Goal: Transaction & Acquisition: Download file/media

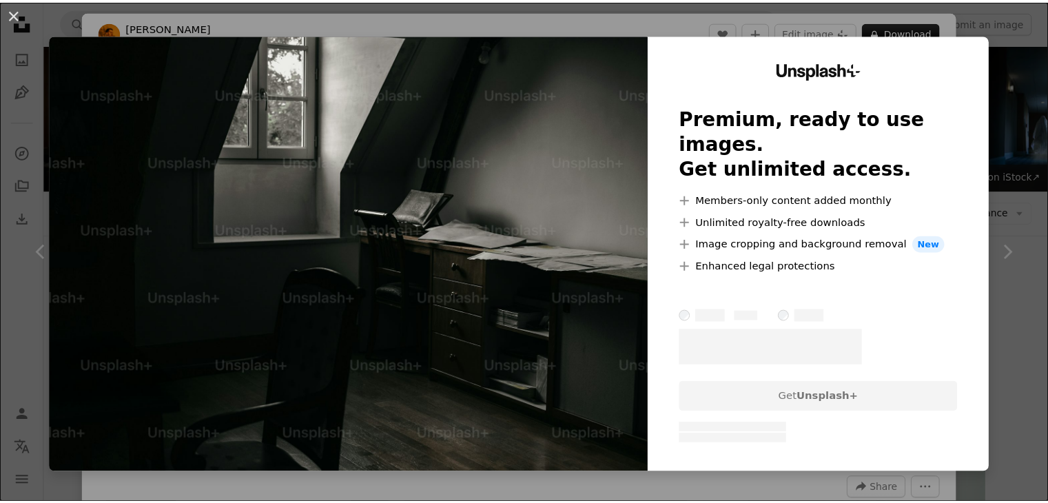
scroll to position [1102, 0]
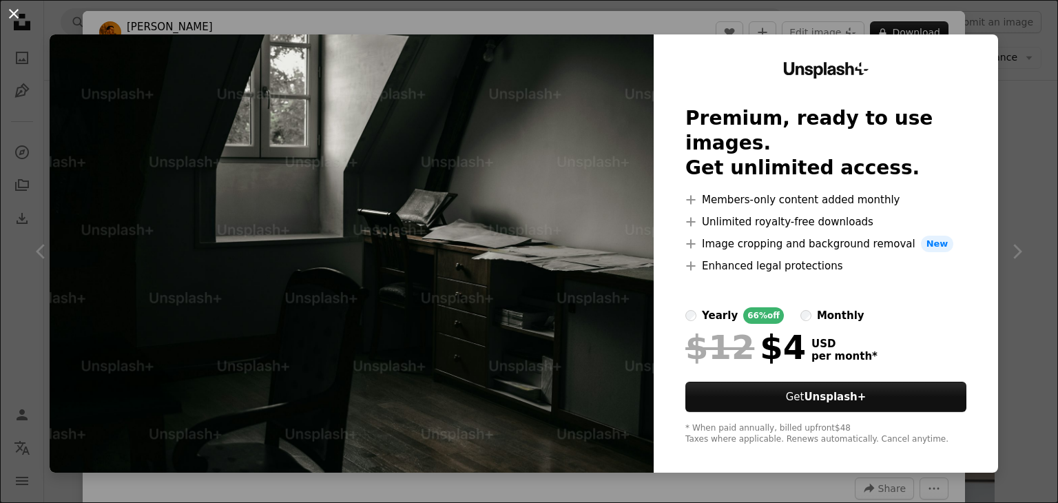
click at [17, 14] on button "An X shape" at bounding box center [14, 14] width 17 height 17
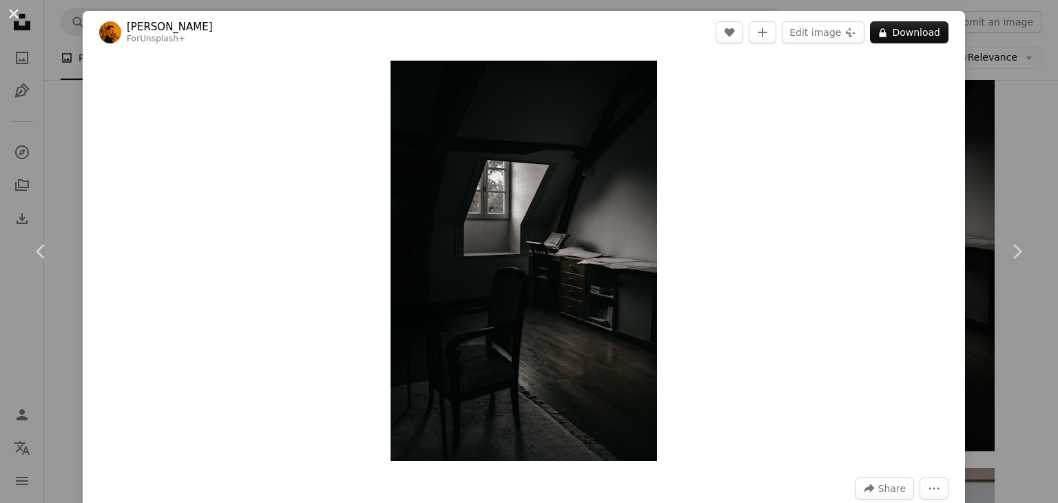
click at [10, 9] on button "An X shape" at bounding box center [14, 14] width 17 height 17
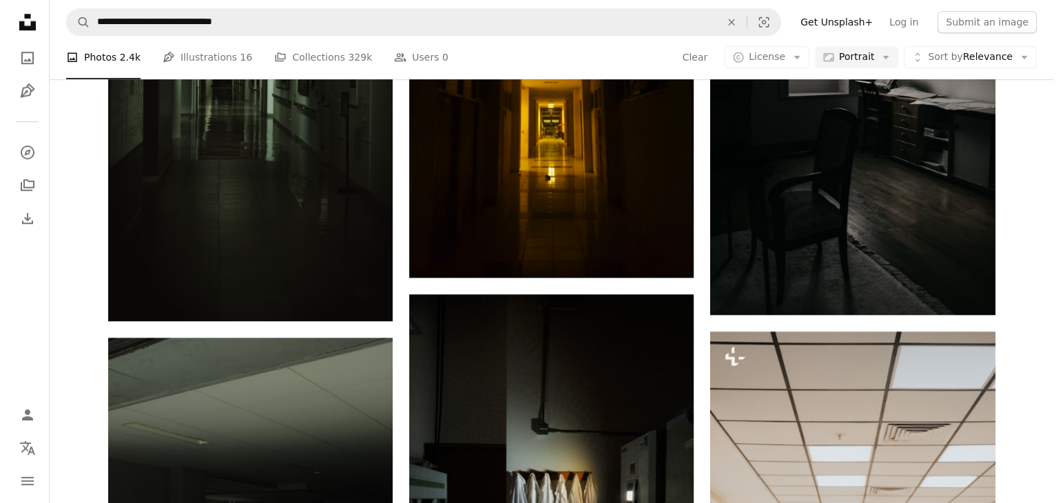
scroll to position [1240, 0]
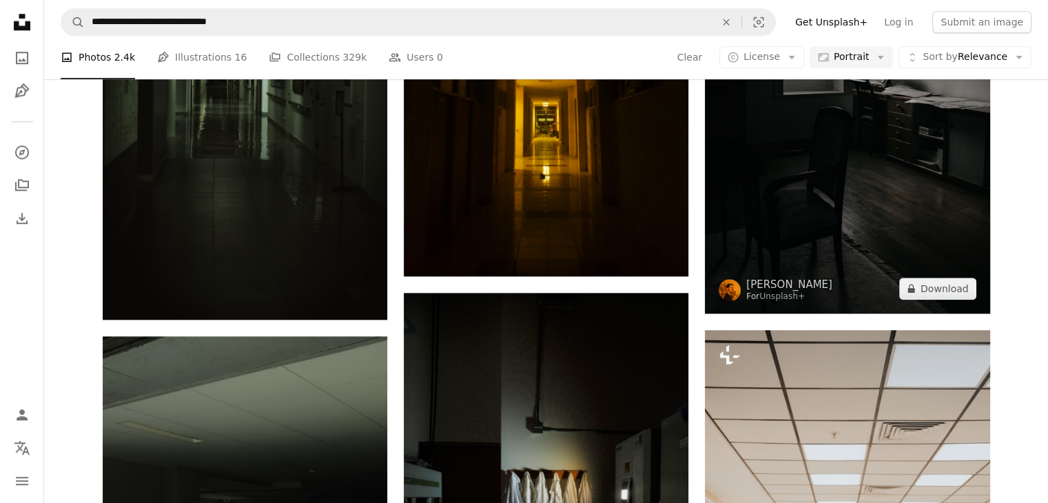
click at [924, 260] on img at bounding box center [847, 99] width 285 height 427
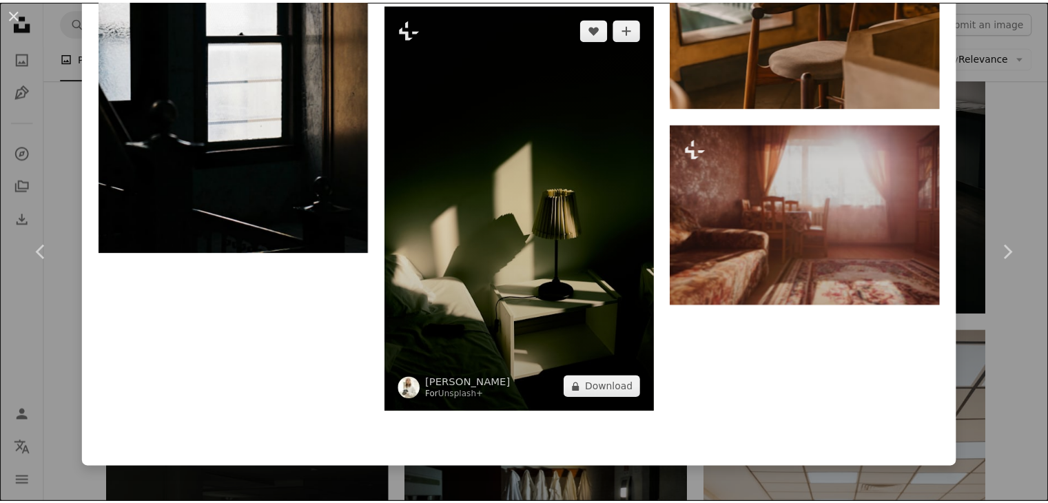
scroll to position [1722, 0]
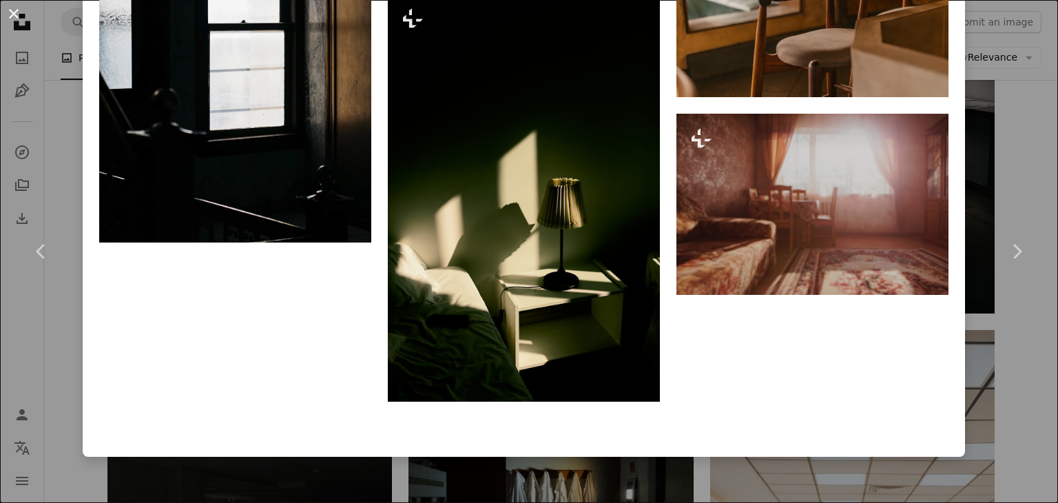
click at [12, 12] on button "An X shape" at bounding box center [14, 14] width 17 height 17
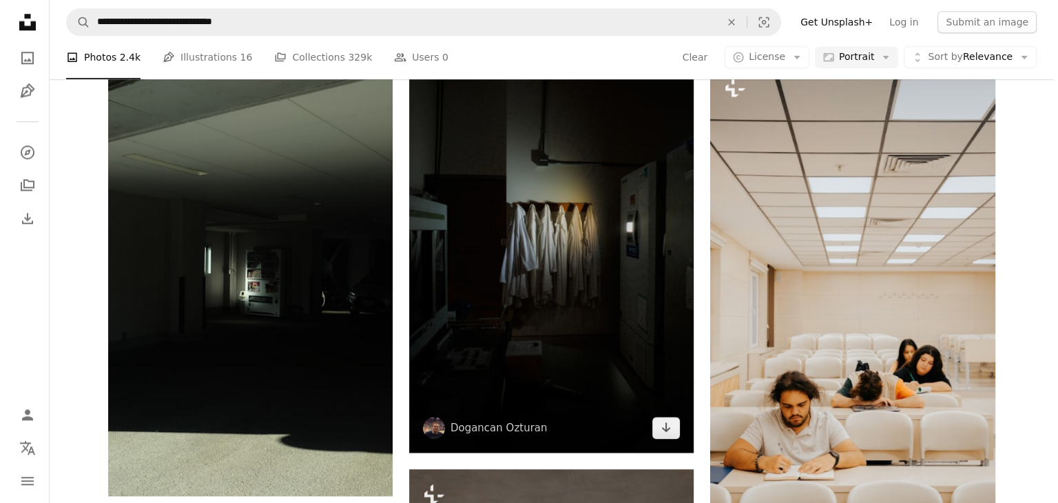
scroll to position [1516, 0]
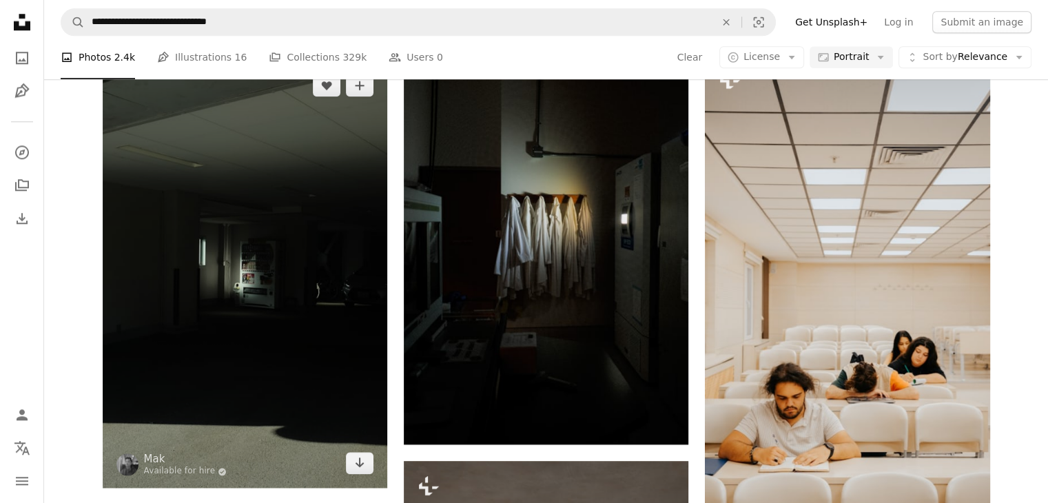
click at [276, 293] on img at bounding box center [245, 274] width 285 height 427
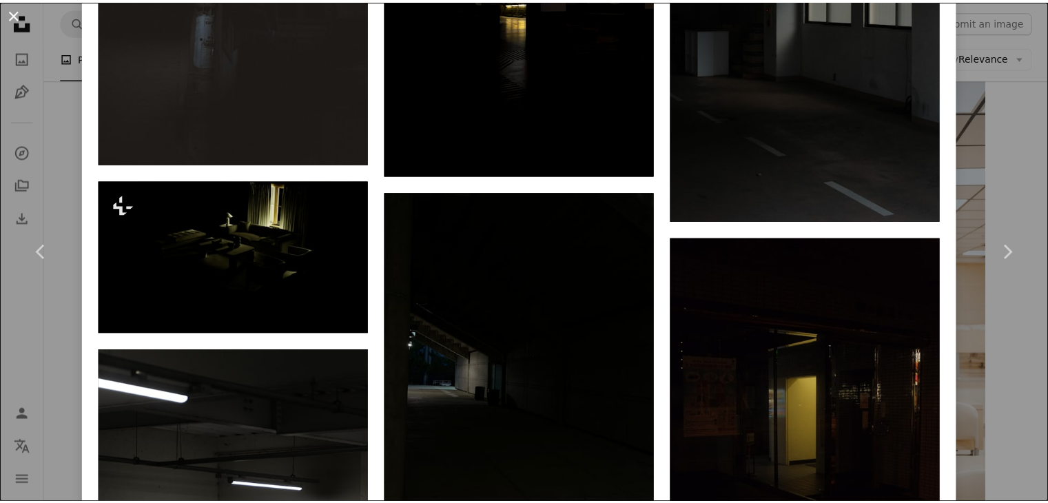
scroll to position [1266, 0]
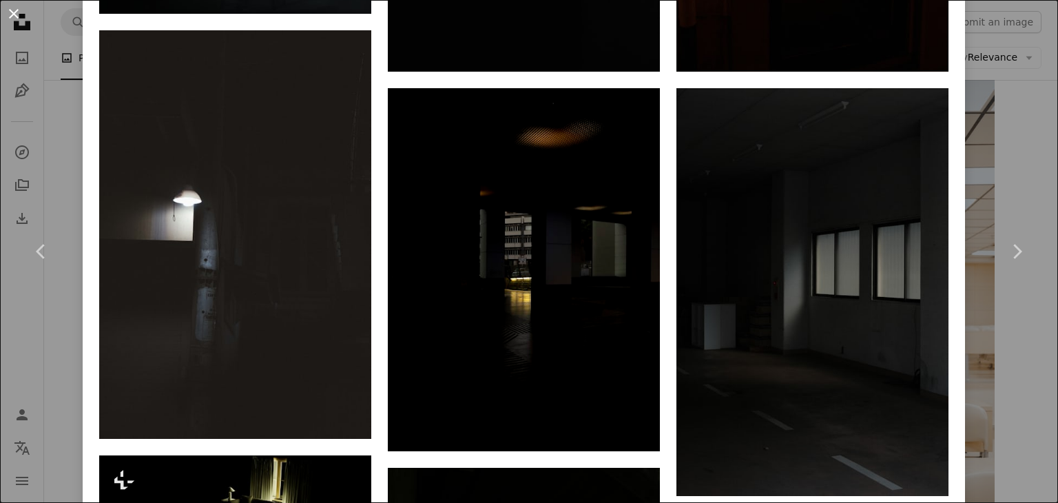
click at [9, 10] on button "An X shape" at bounding box center [14, 14] width 17 height 17
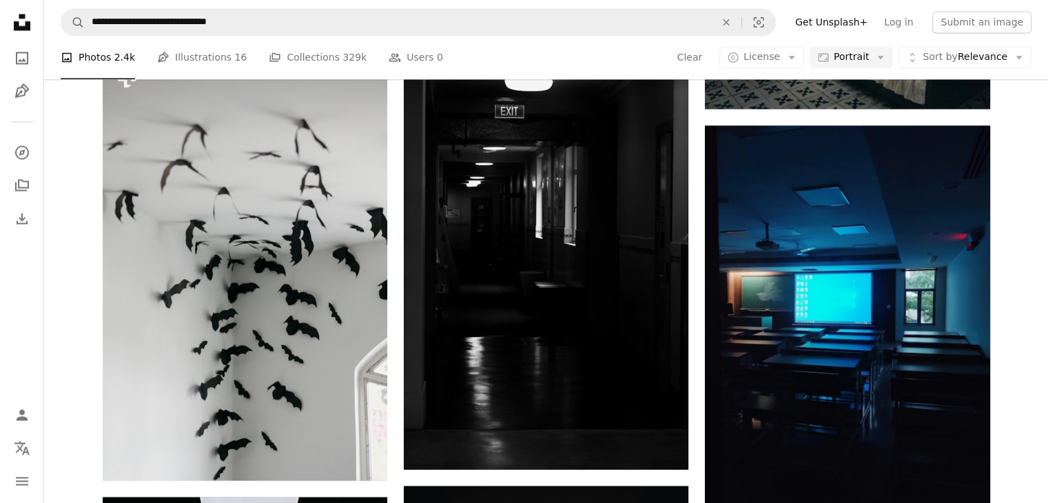
scroll to position [2411, 0]
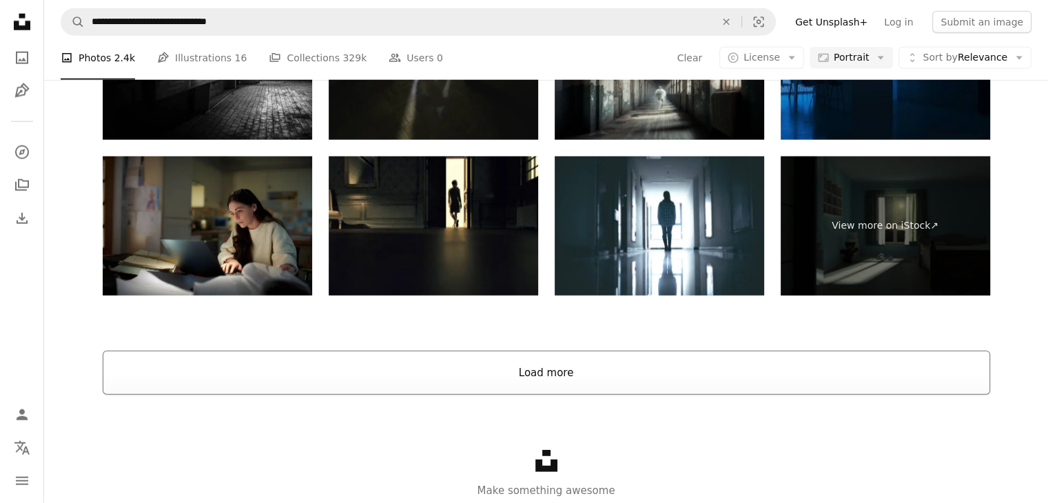
click at [537, 375] on button "Load more" at bounding box center [546, 373] width 887 height 44
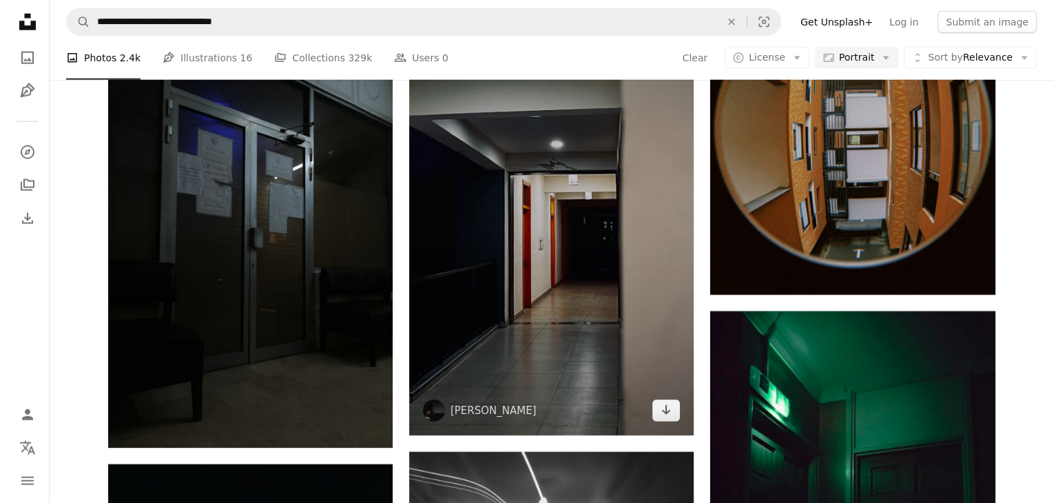
scroll to position [3376, 0]
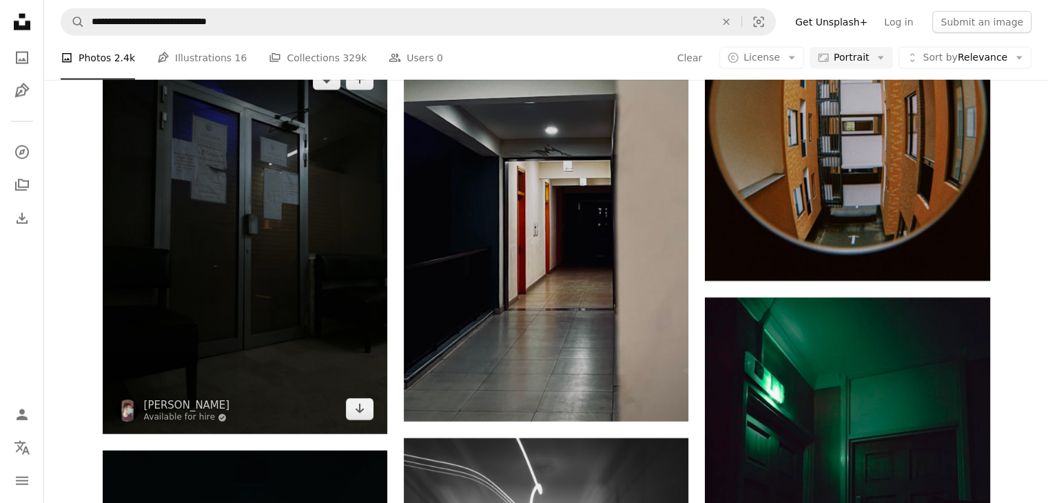
click at [295, 271] on img at bounding box center [245, 244] width 285 height 380
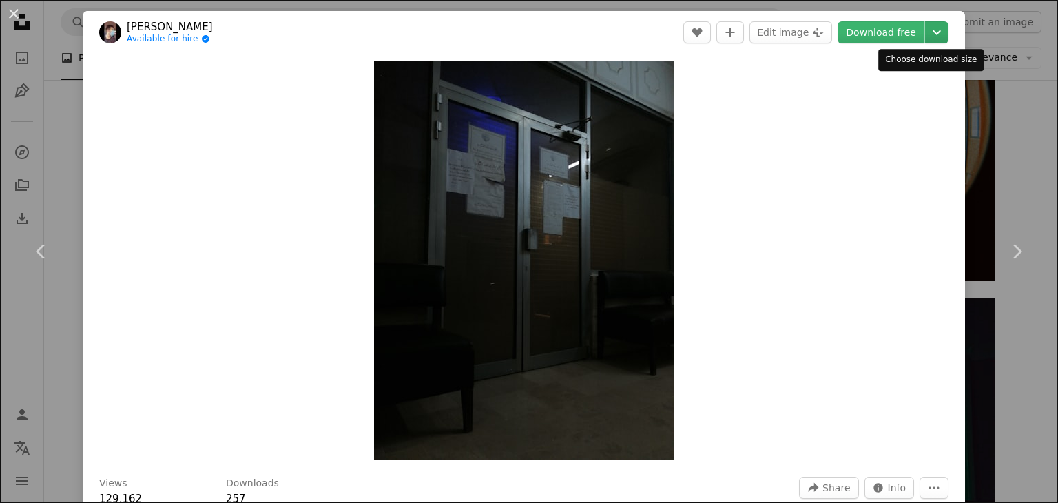
click at [930, 28] on icon "Chevron down" at bounding box center [937, 32] width 22 height 17
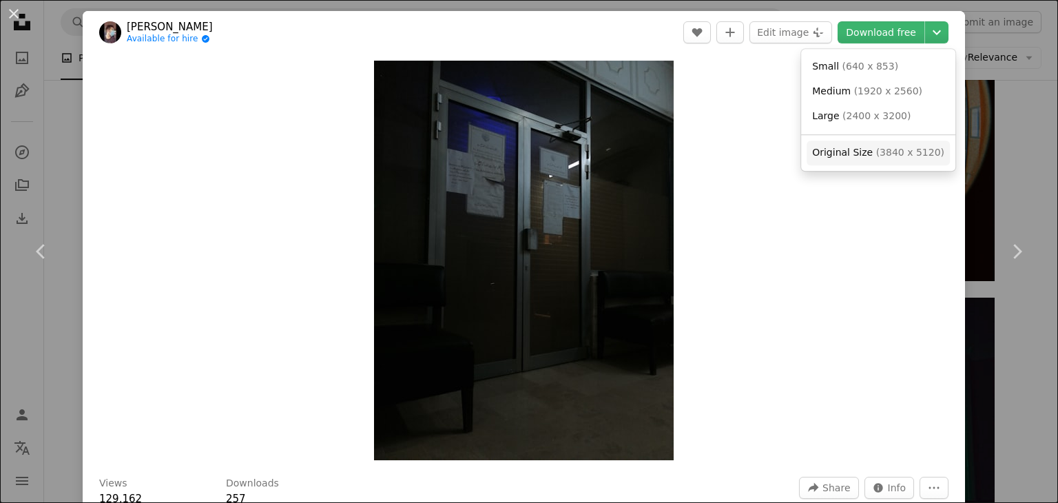
click at [866, 145] on link "Original Size ( 3840 x 5120 )" at bounding box center [878, 153] width 143 height 25
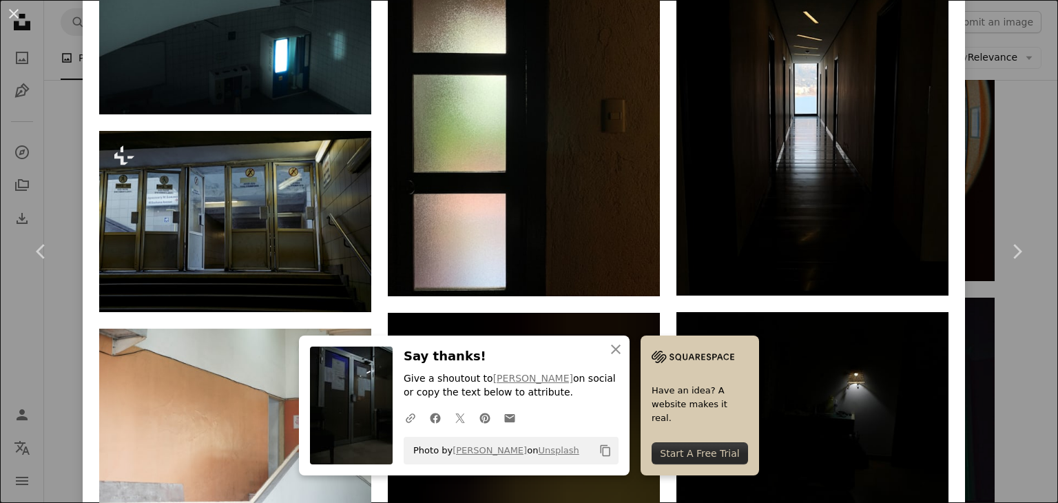
scroll to position [1102, 0]
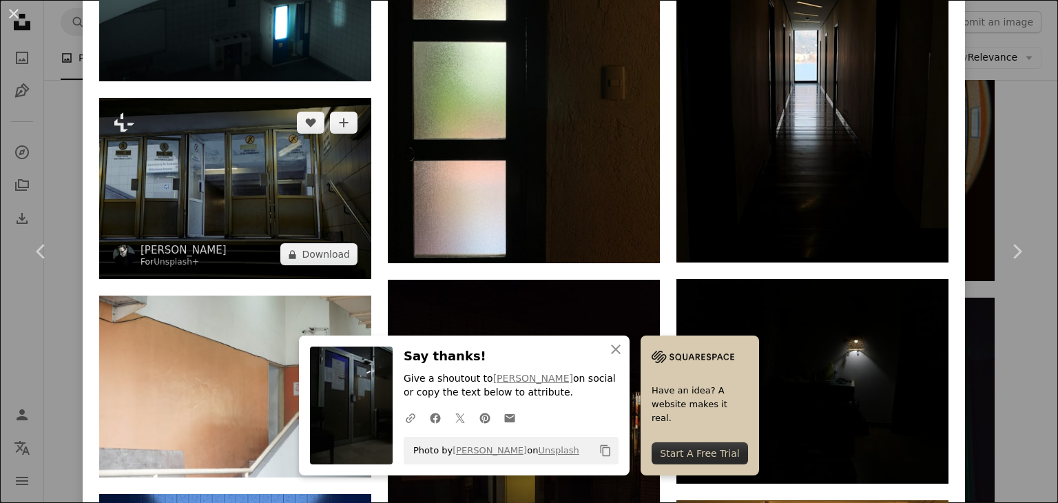
click at [210, 170] on img at bounding box center [235, 188] width 272 height 181
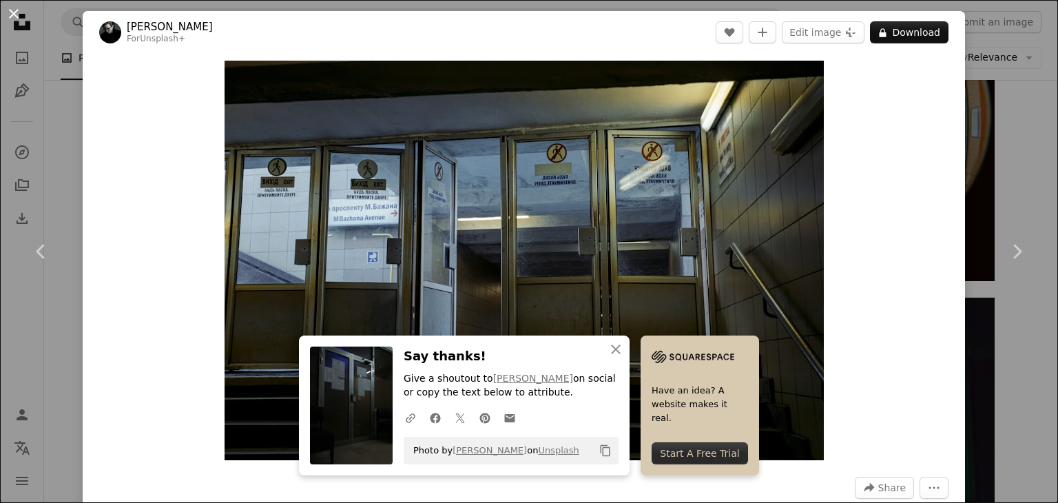
click at [18, 10] on button "An X shape" at bounding box center [14, 14] width 17 height 17
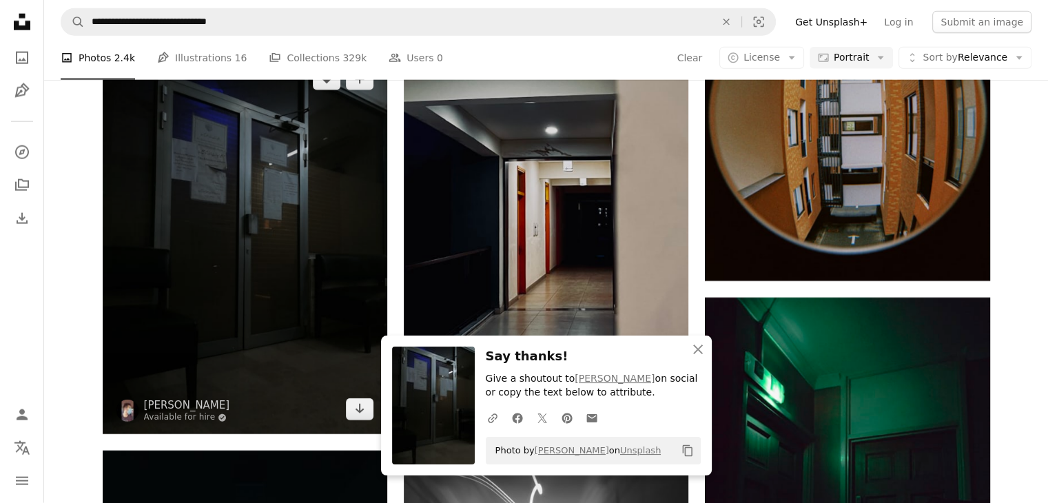
click at [270, 219] on img at bounding box center [245, 244] width 285 height 380
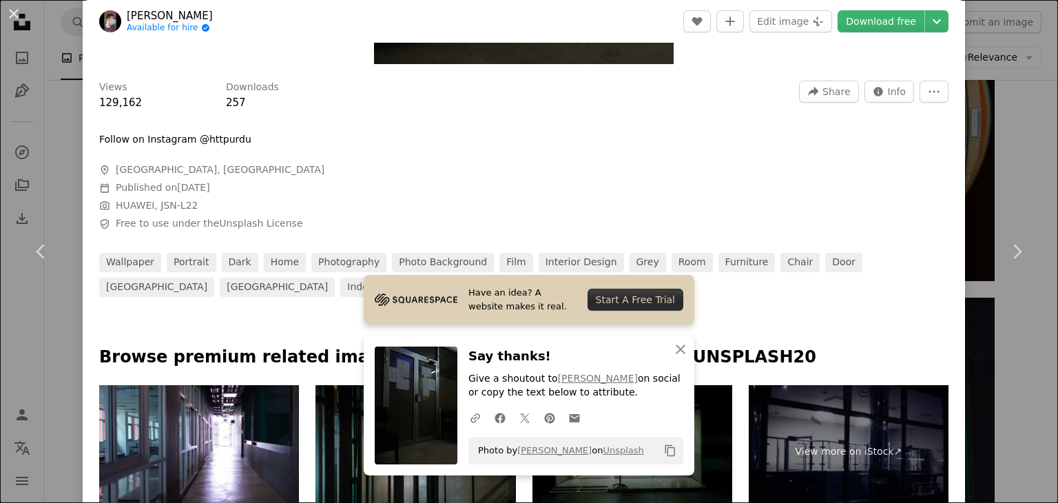
scroll to position [413, 0]
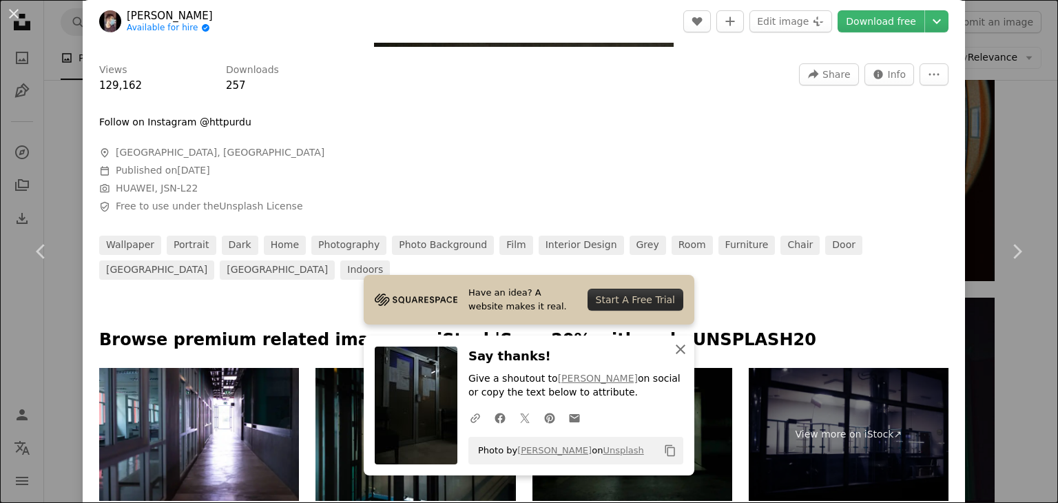
click at [678, 350] on icon "An X shape" at bounding box center [680, 349] width 17 height 17
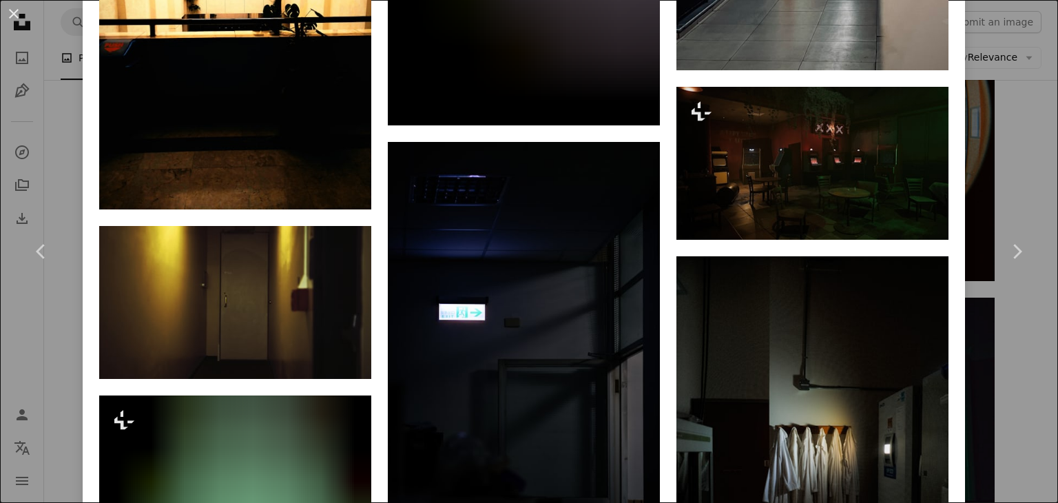
scroll to position [3376, 0]
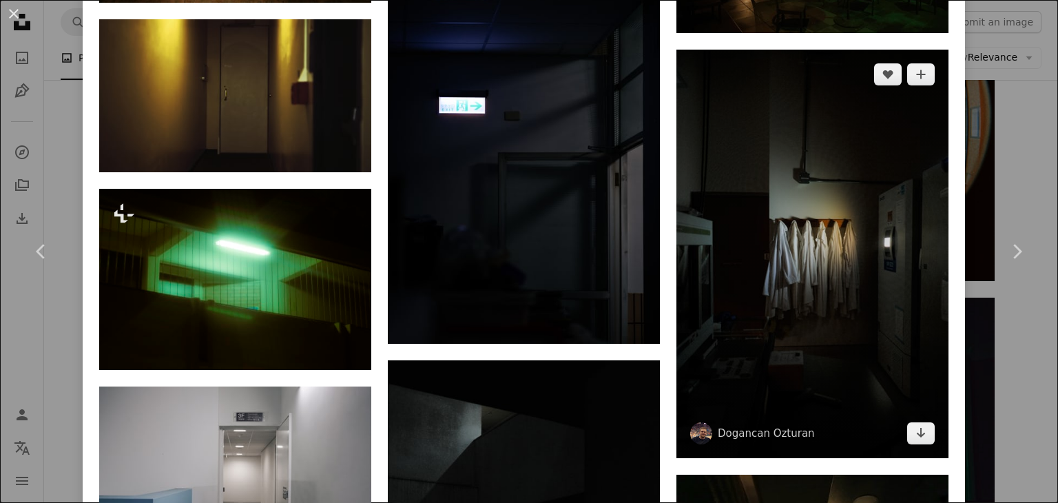
click at [750, 260] on img at bounding box center [813, 254] width 272 height 409
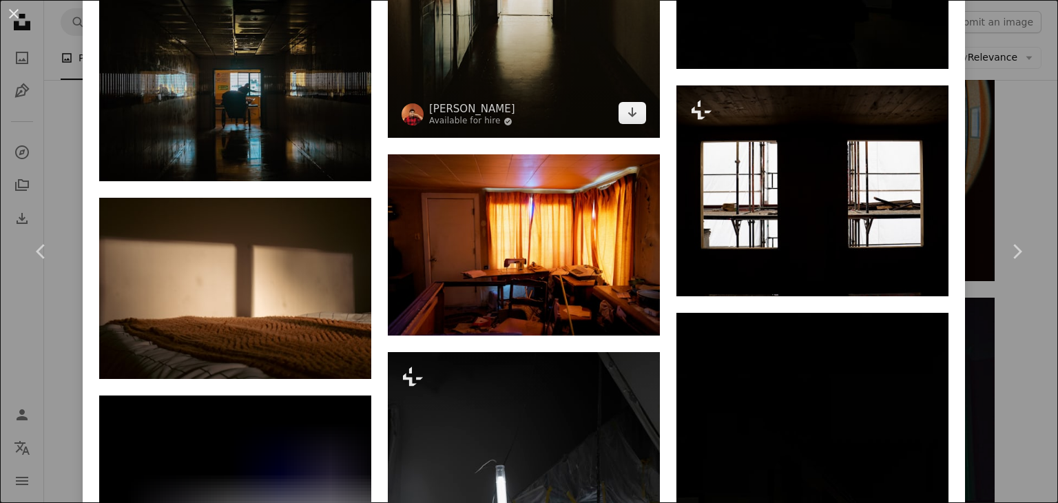
scroll to position [2962, 0]
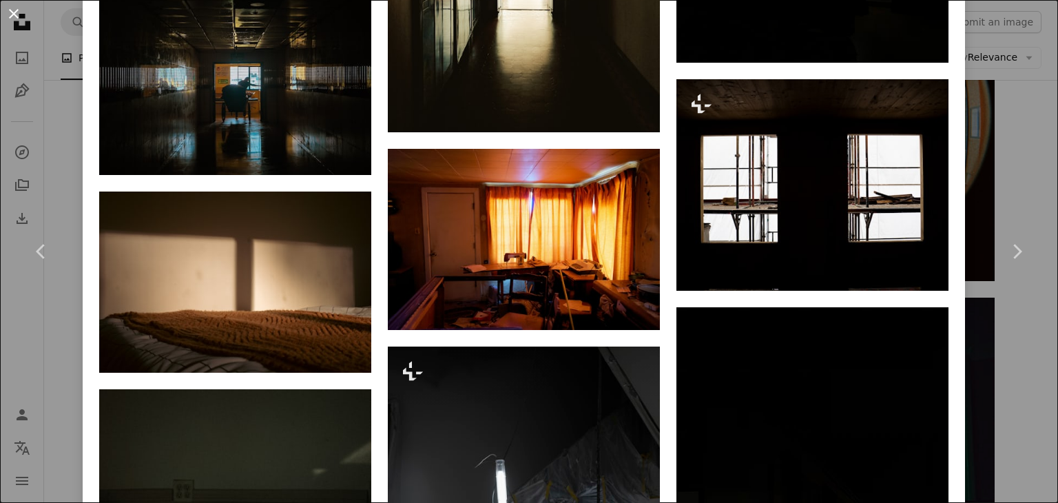
click at [19, 14] on button "An X shape" at bounding box center [14, 14] width 17 height 17
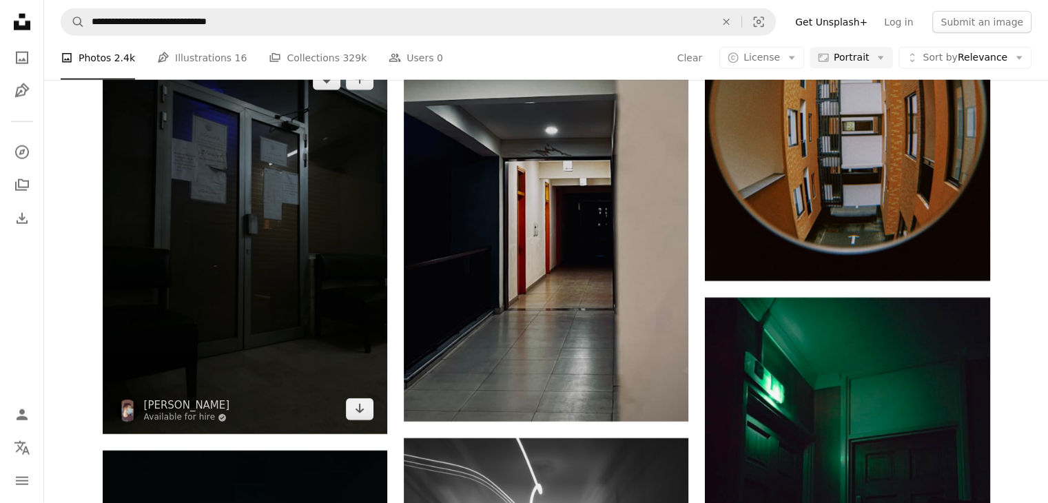
click at [229, 227] on img at bounding box center [245, 244] width 285 height 380
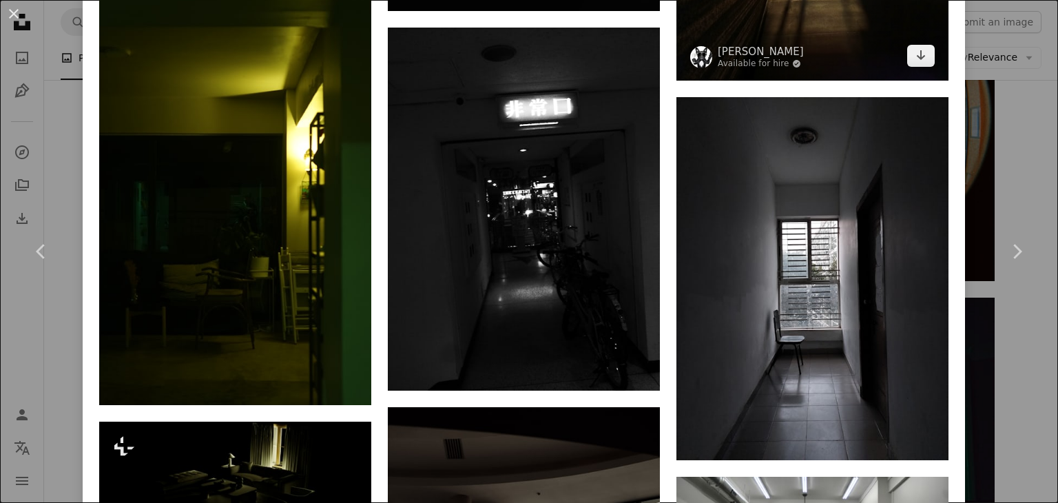
scroll to position [4134, 0]
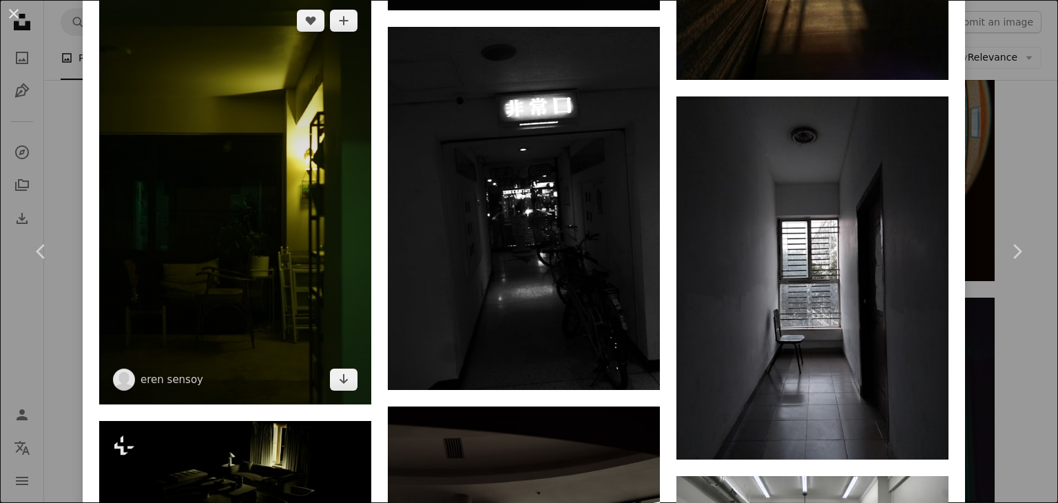
click at [265, 192] on img at bounding box center [235, 200] width 272 height 409
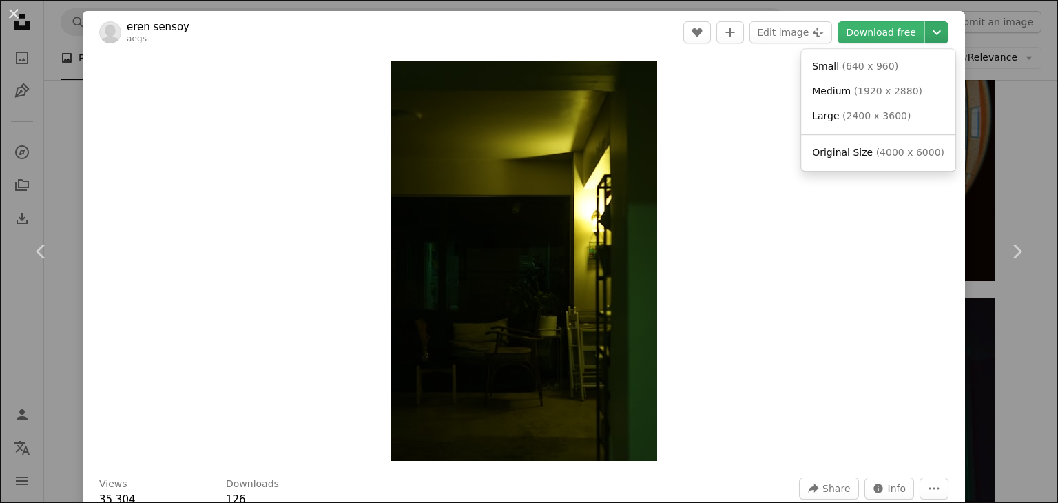
click at [929, 32] on icon "Chevron down" at bounding box center [937, 32] width 22 height 17
click at [865, 154] on span "Original Size" at bounding box center [842, 152] width 61 height 11
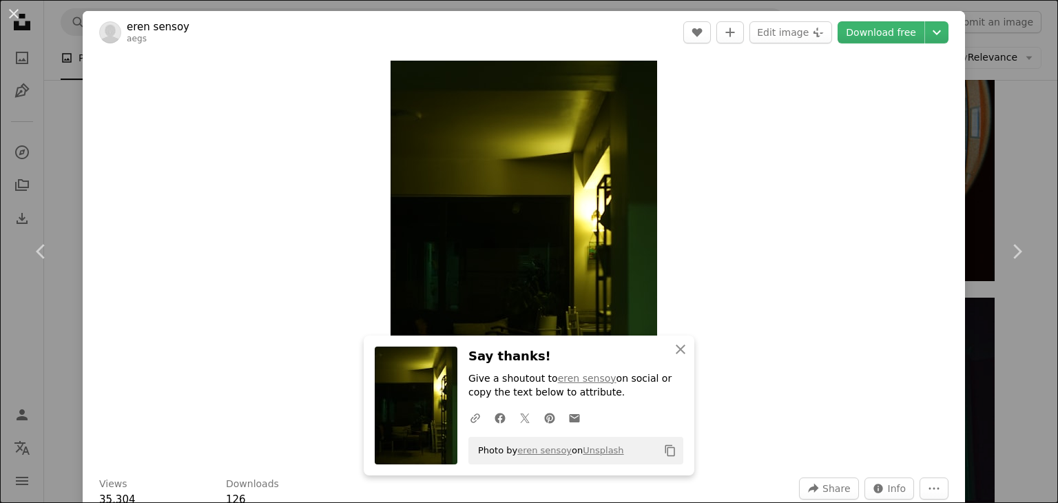
drag, startPoint x: 220, startPoint y: 123, endPoint x: 223, endPoint y: 136, distance: 13.5
click at [220, 123] on div "Zoom in" at bounding box center [524, 261] width 883 height 414
click at [680, 351] on icon "An X shape" at bounding box center [680, 349] width 17 height 17
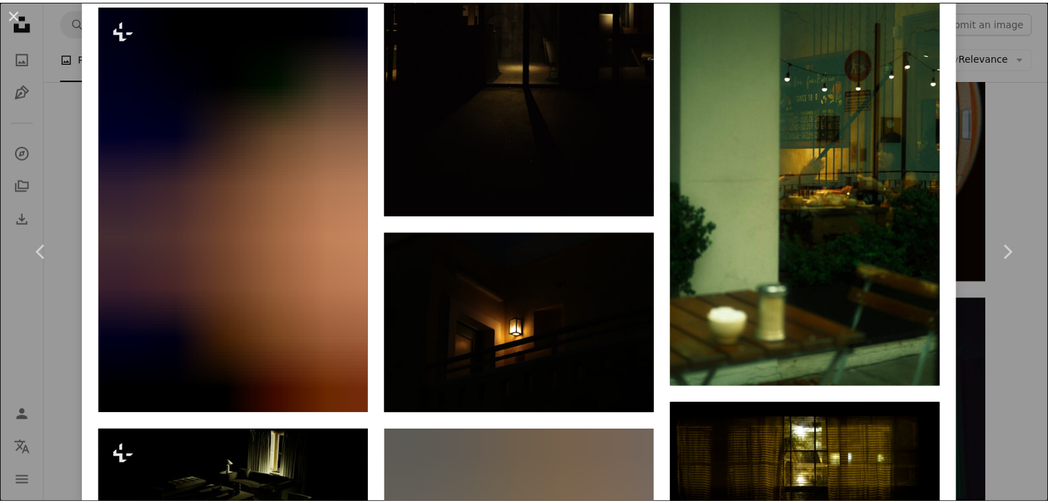
scroll to position [7326, 0]
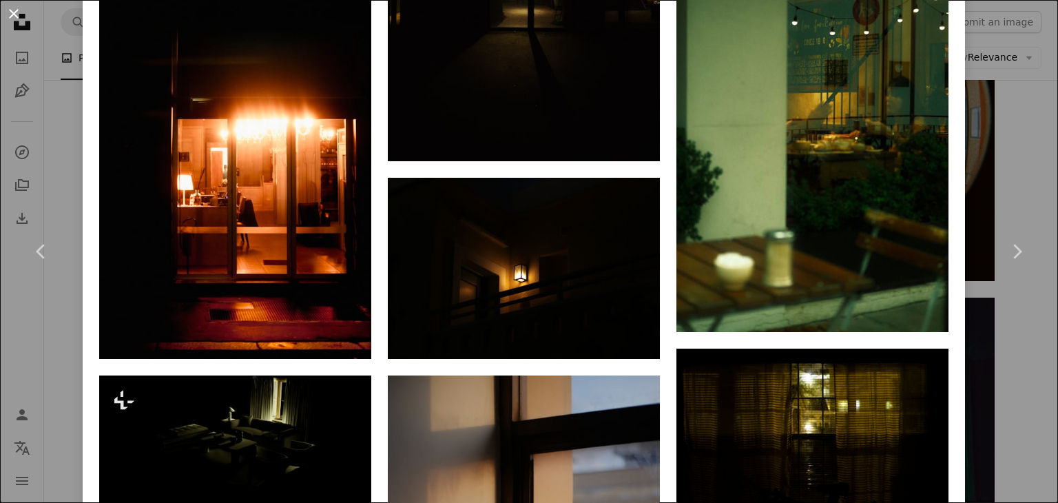
click at [10, 10] on button "An X shape" at bounding box center [14, 14] width 17 height 17
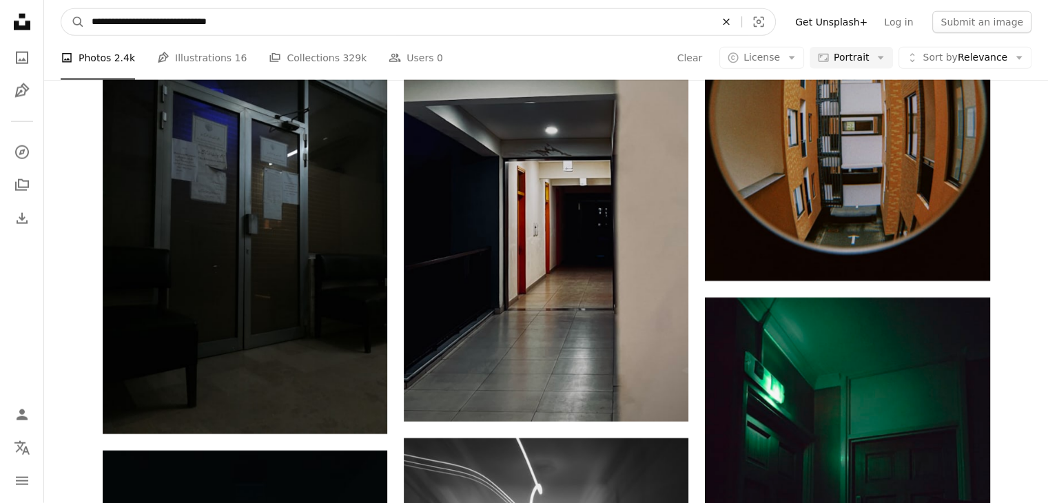
click at [741, 25] on icon "An X shape" at bounding box center [726, 22] width 30 height 11
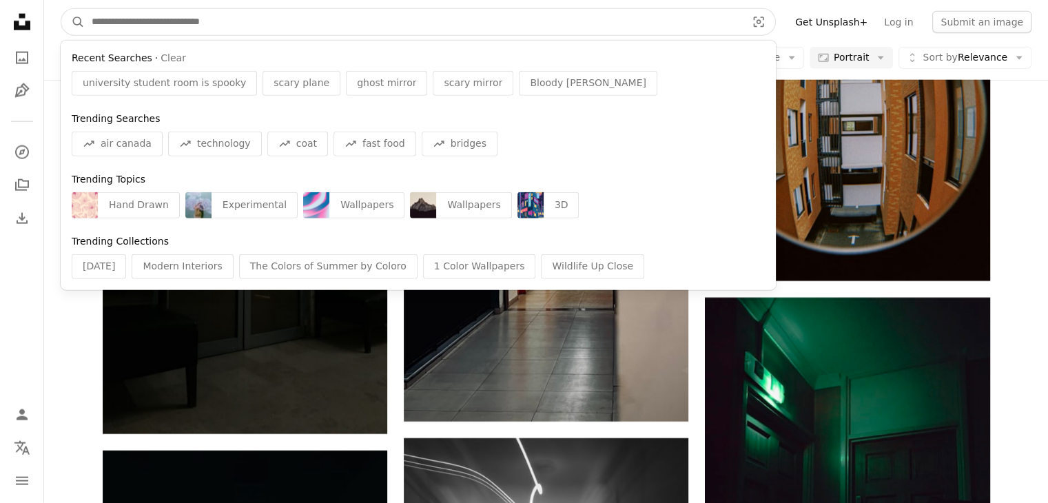
paste input "**********"
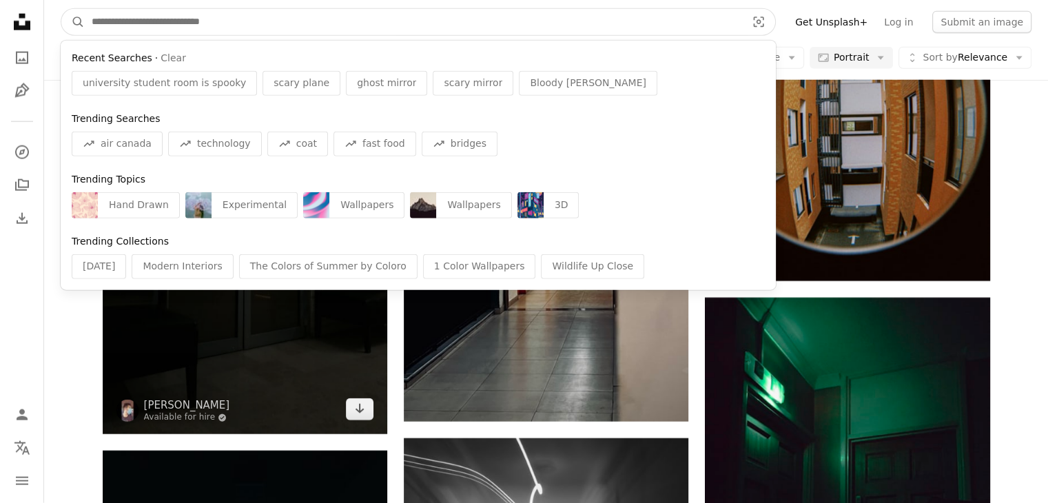
type input "**********"
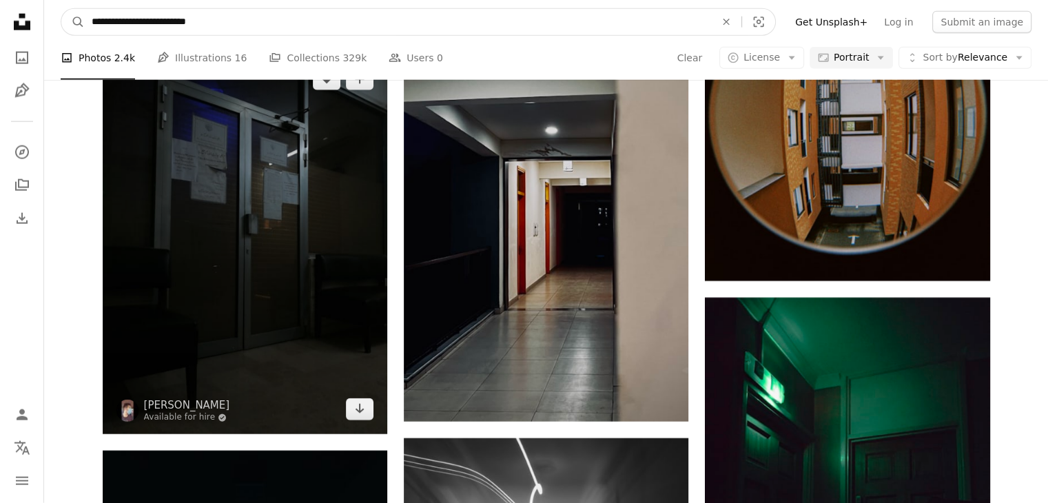
click button "A magnifying glass" at bounding box center [72, 22] width 23 height 26
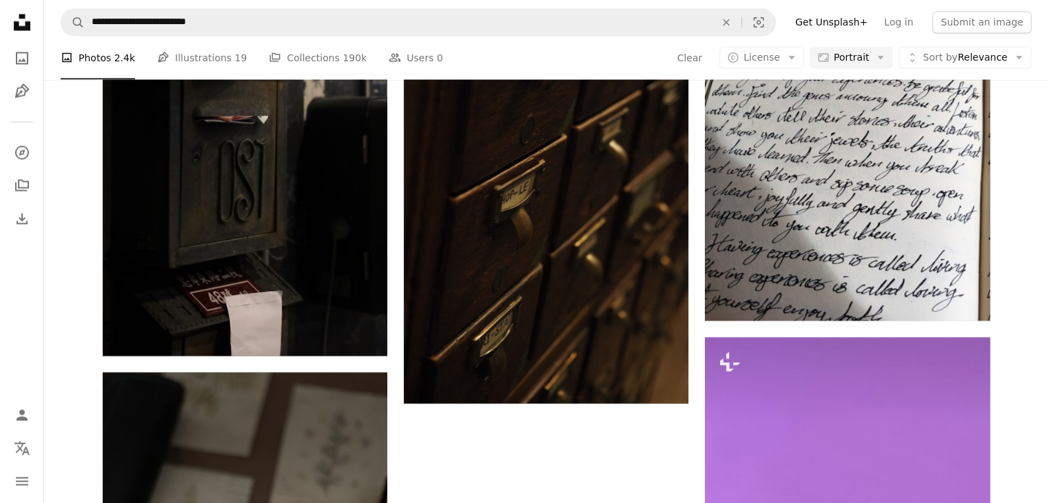
scroll to position [2618, 0]
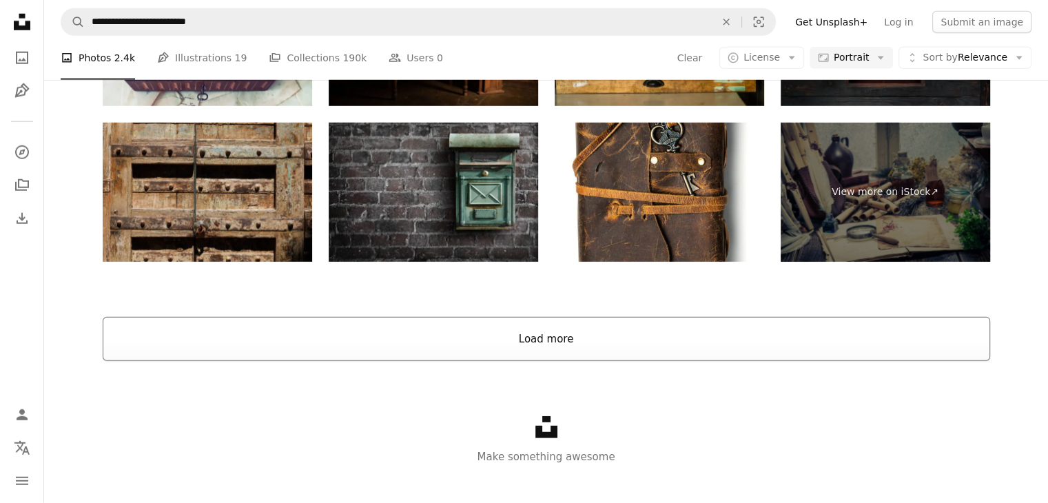
click at [560, 348] on button "Load more" at bounding box center [546, 339] width 887 height 44
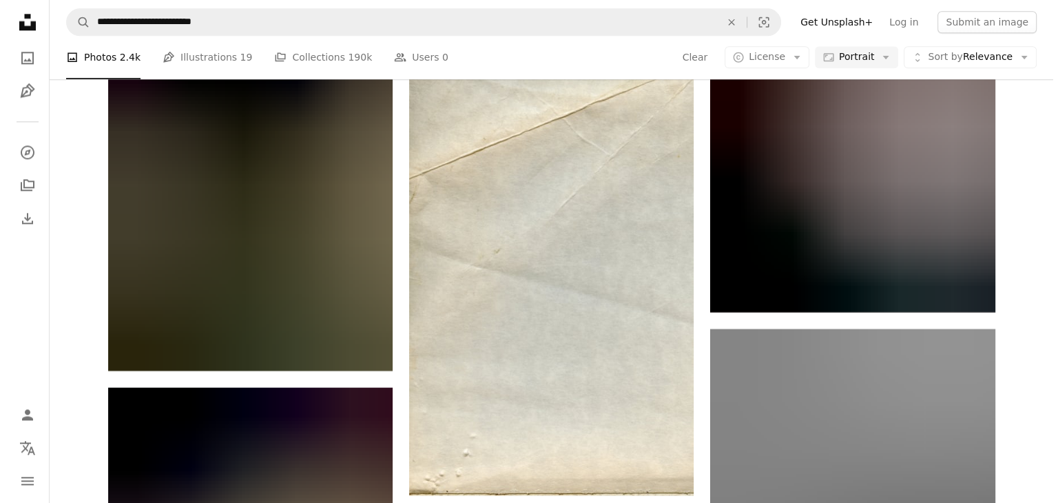
scroll to position [17499, 0]
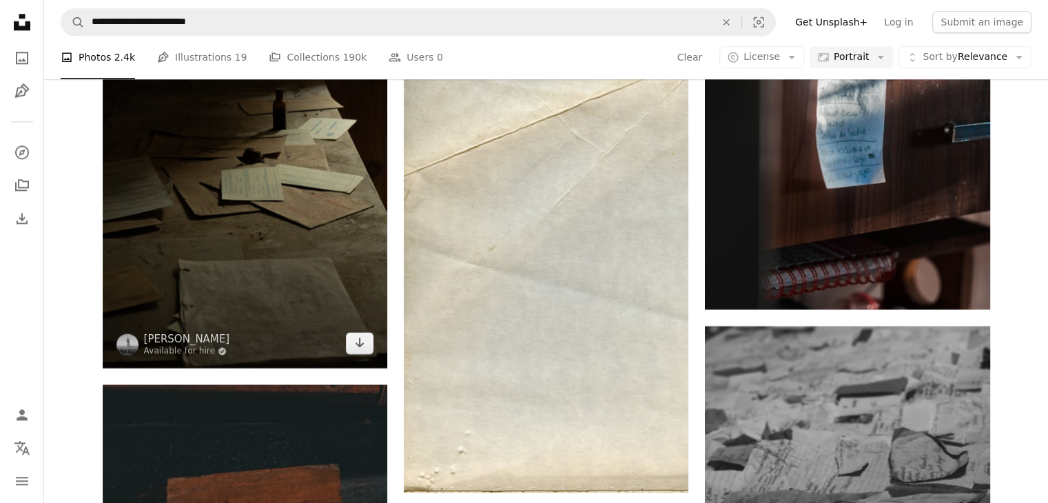
click at [329, 251] on img at bounding box center [245, 154] width 285 height 427
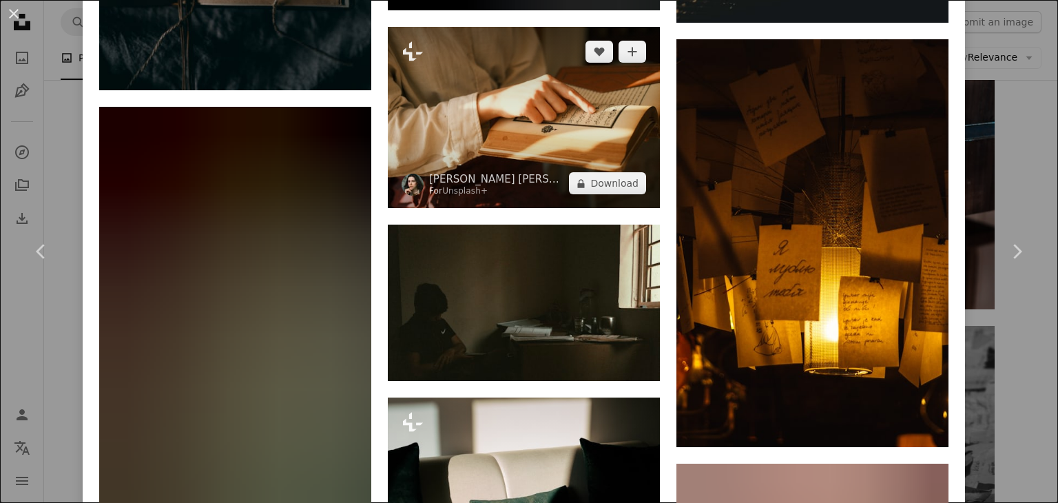
scroll to position [3376, 0]
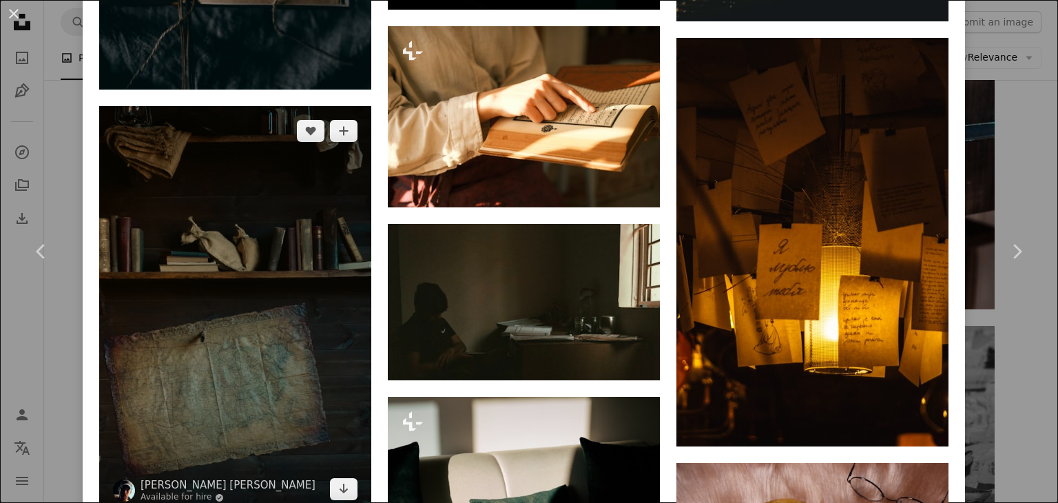
click at [285, 280] on img at bounding box center [235, 310] width 272 height 409
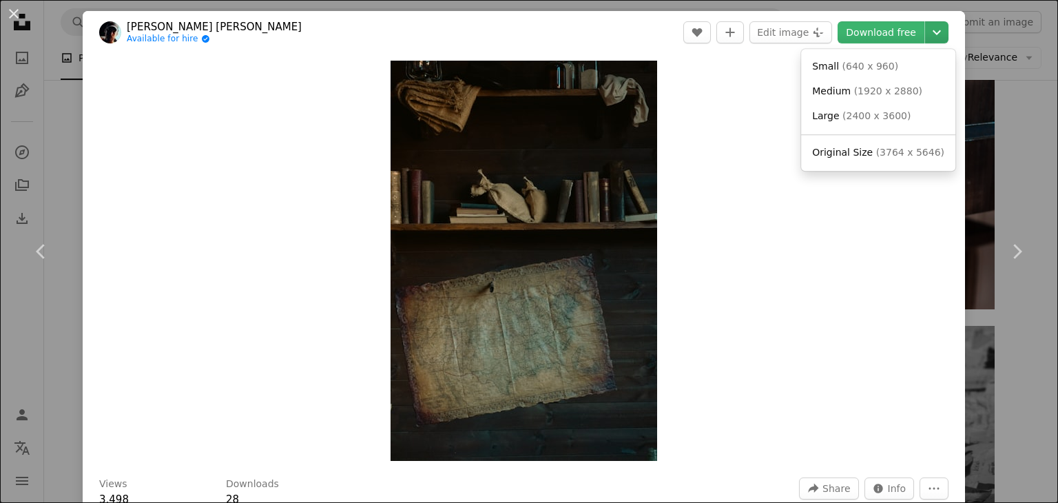
click at [933, 30] on icon "Choose download size" at bounding box center [937, 32] width 8 height 5
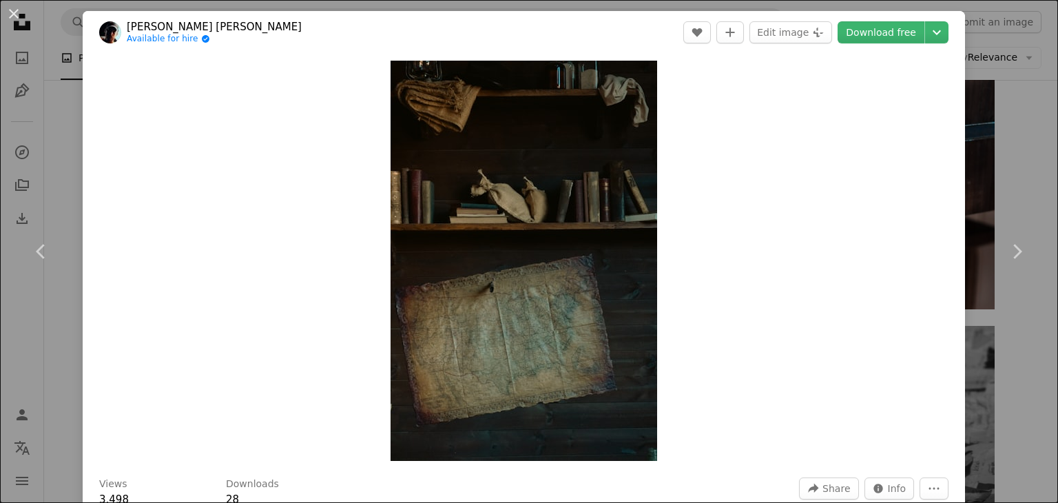
click at [11, 11] on dialog "An X shape Chevron left Chevron right [PERSON_NAME] [PERSON_NAME] Available for…" at bounding box center [529, 251] width 1058 height 503
click at [8, 17] on button "An X shape" at bounding box center [14, 14] width 17 height 17
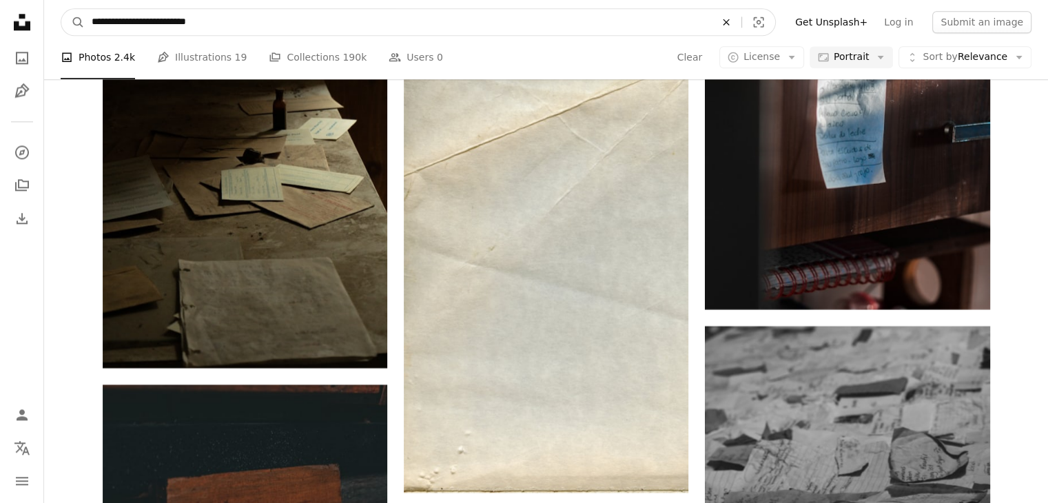
click at [741, 19] on icon "An X shape" at bounding box center [726, 22] width 30 height 11
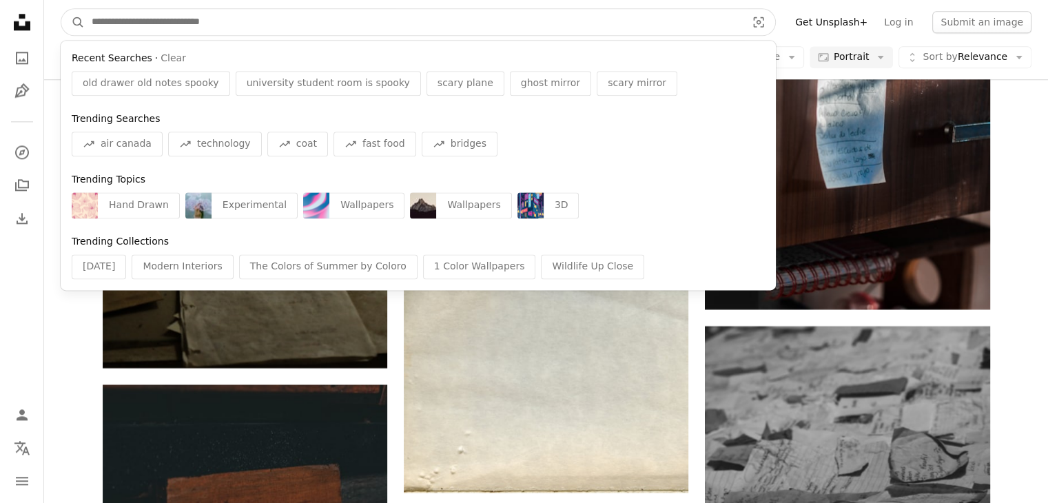
paste input "**********"
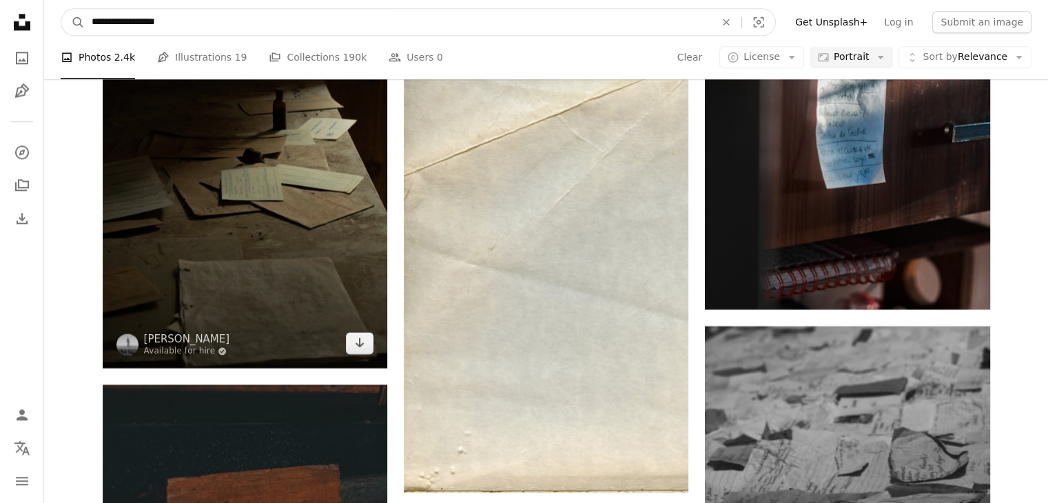
type input "**********"
click at [61, 9] on button "A magnifying glass" at bounding box center [72, 22] width 23 height 26
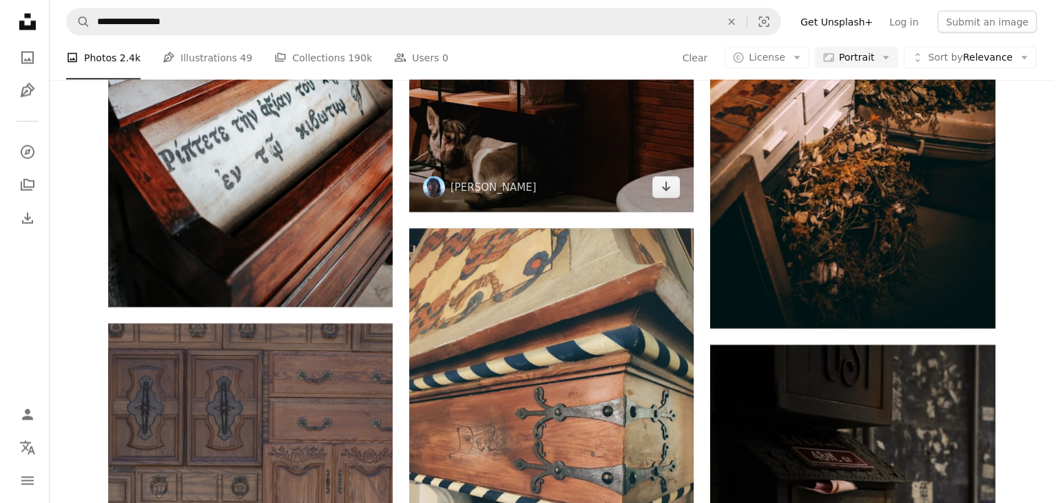
scroll to position [2687, 0]
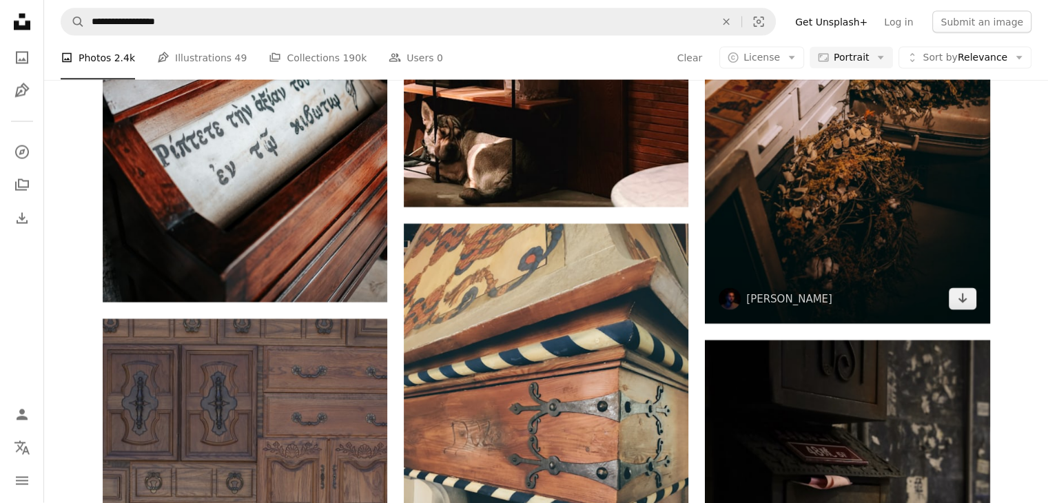
click at [853, 178] on img at bounding box center [847, 110] width 285 height 427
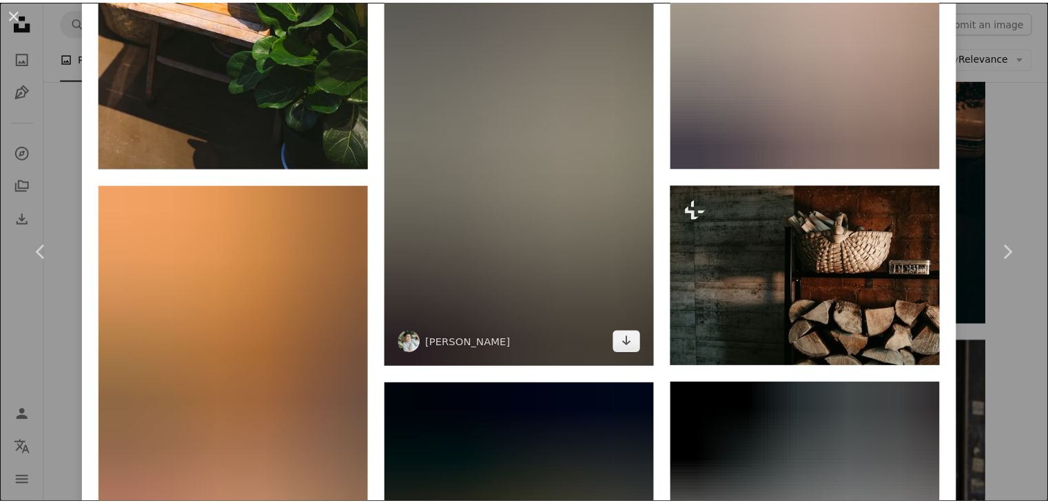
scroll to position [1722, 0]
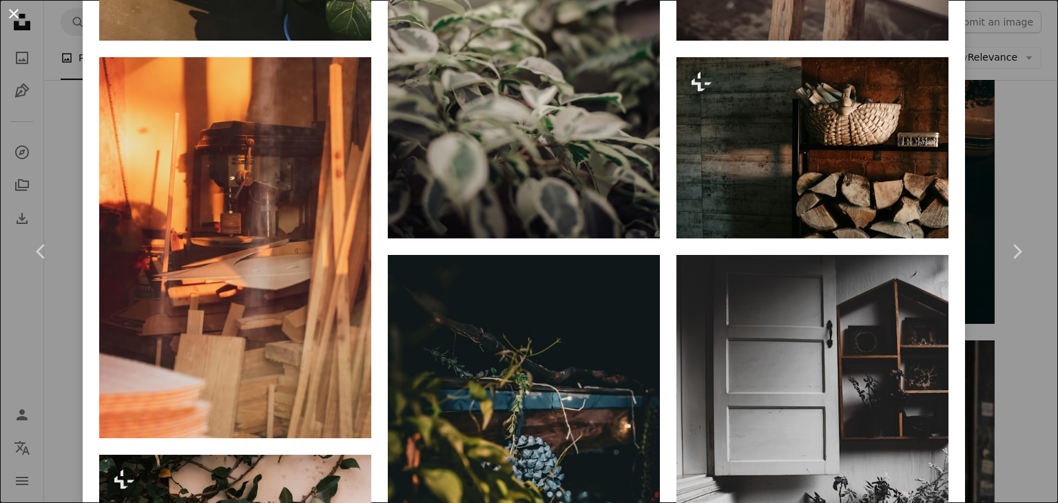
click at [16, 14] on button "An X shape" at bounding box center [14, 14] width 17 height 17
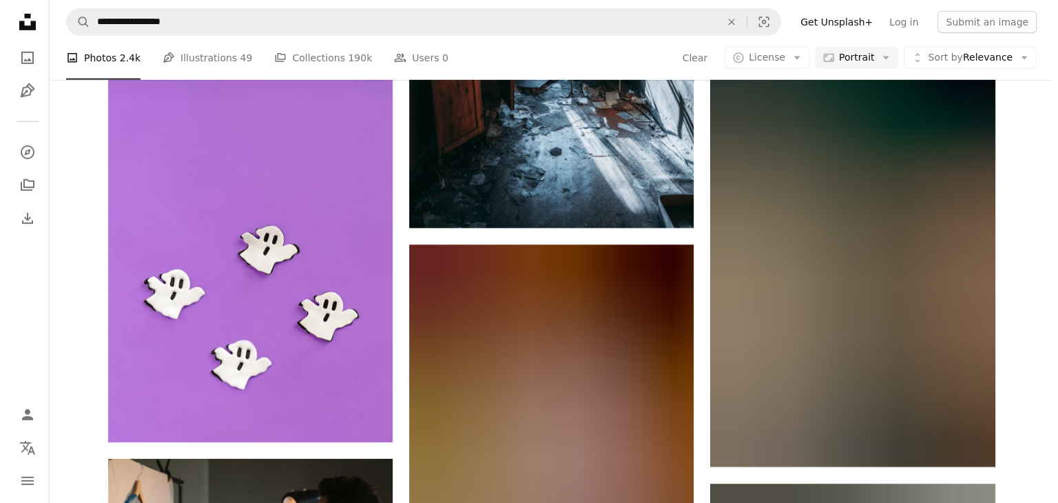
scroll to position [4340, 0]
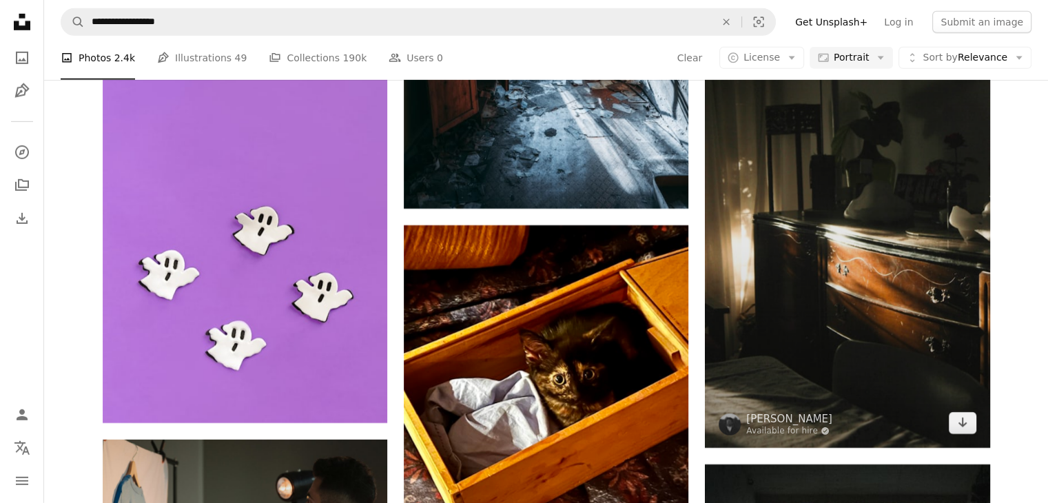
click at [875, 254] on img at bounding box center [847, 234] width 285 height 427
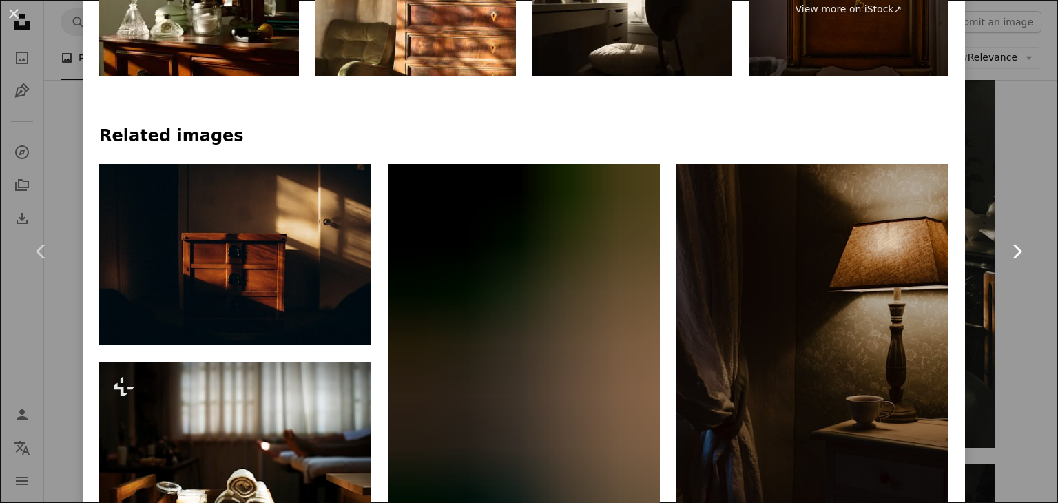
scroll to position [758, 0]
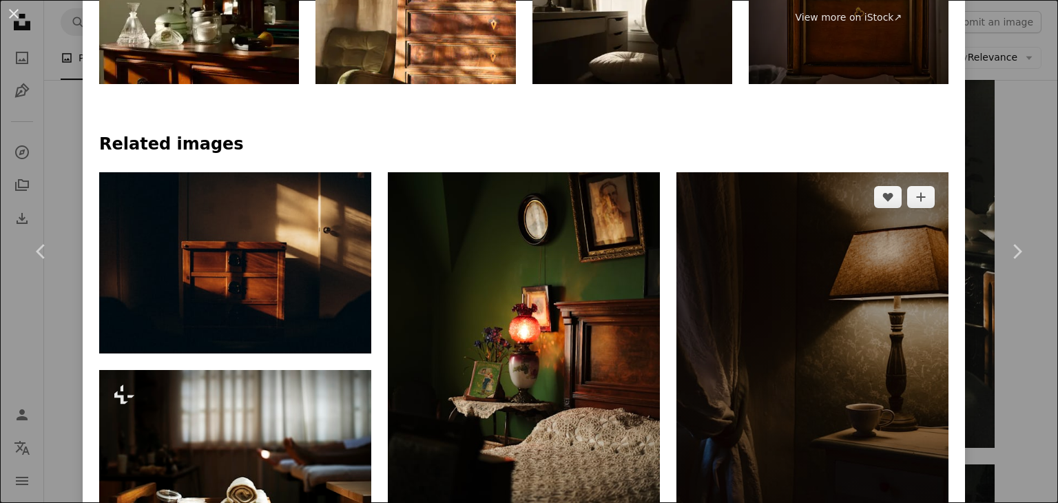
click at [816, 296] on img at bounding box center [813, 376] width 272 height 409
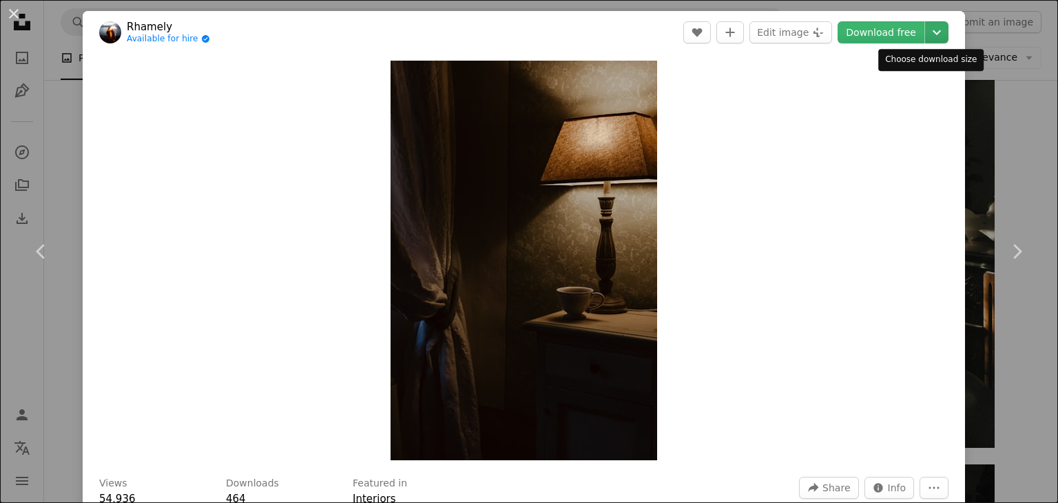
click at [926, 30] on icon "Chevron down" at bounding box center [937, 32] width 22 height 17
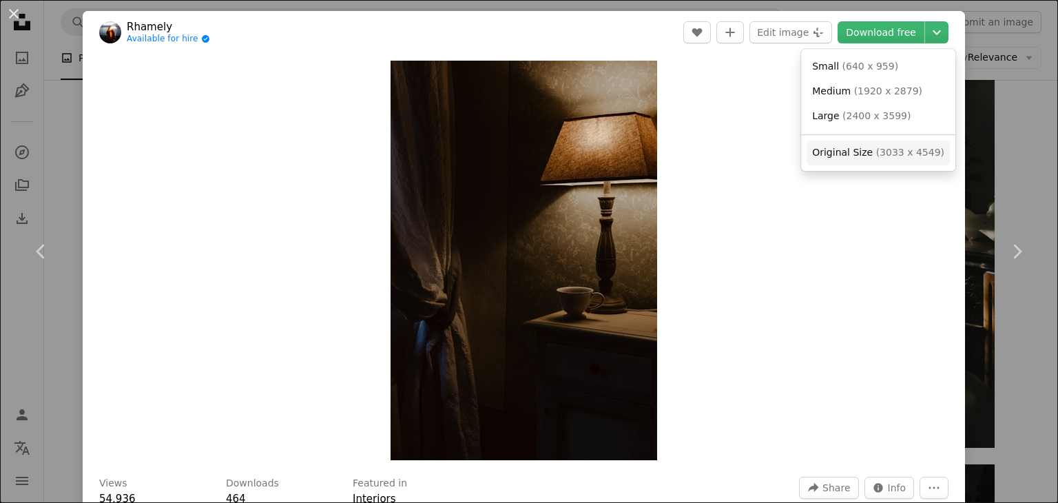
click at [858, 152] on span "Original Size" at bounding box center [842, 152] width 61 height 11
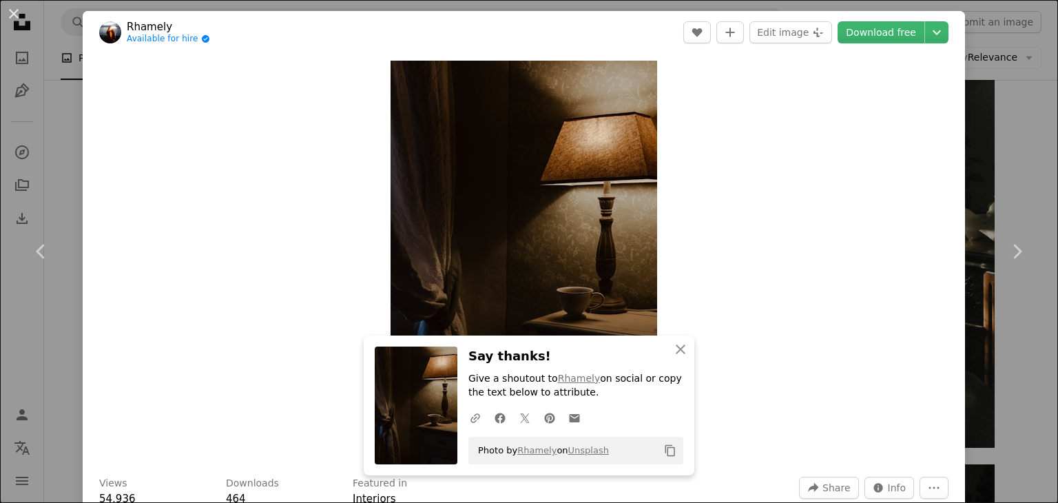
click at [756, 245] on div "Zoom in" at bounding box center [524, 260] width 883 height 413
click at [679, 345] on icon "button" at bounding box center [681, 349] width 10 height 10
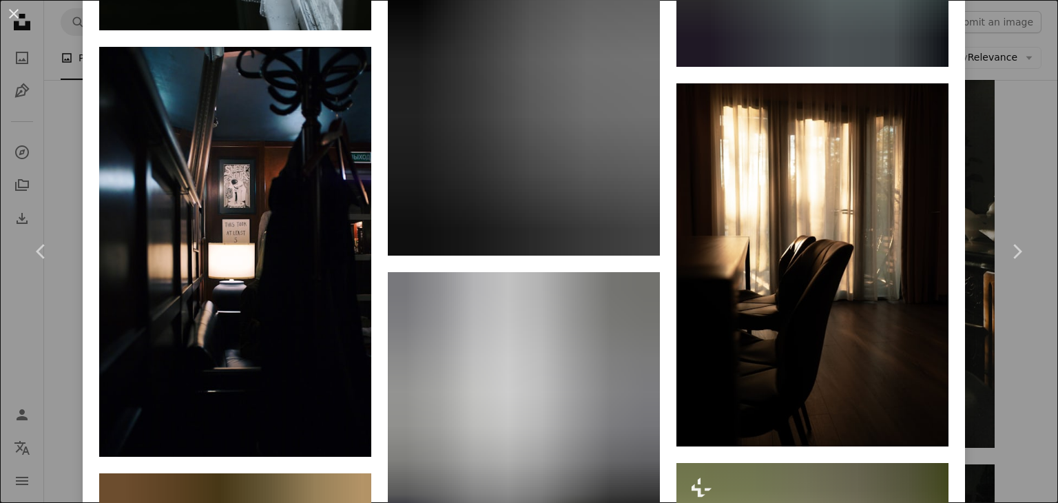
scroll to position [2342, 0]
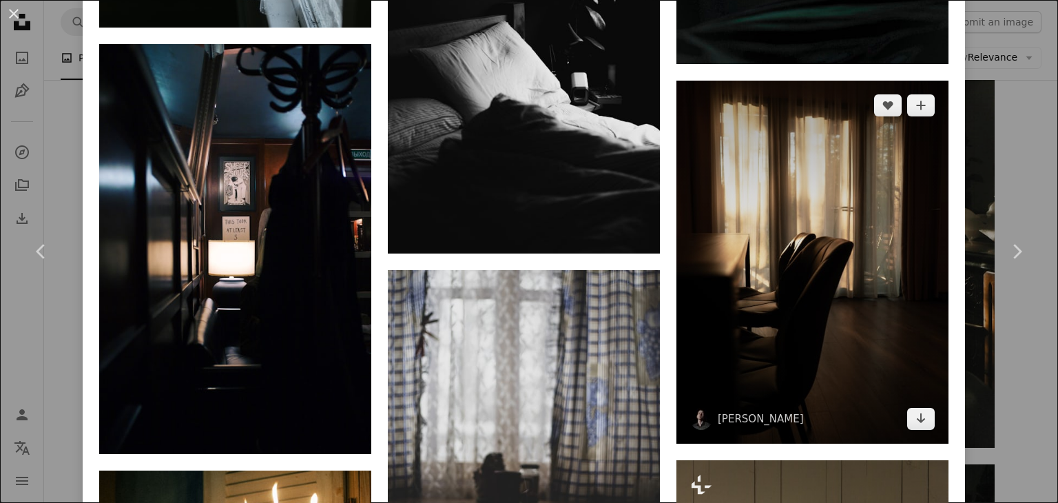
click at [736, 252] on img at bounding box center [813, 262] width 272 height 363
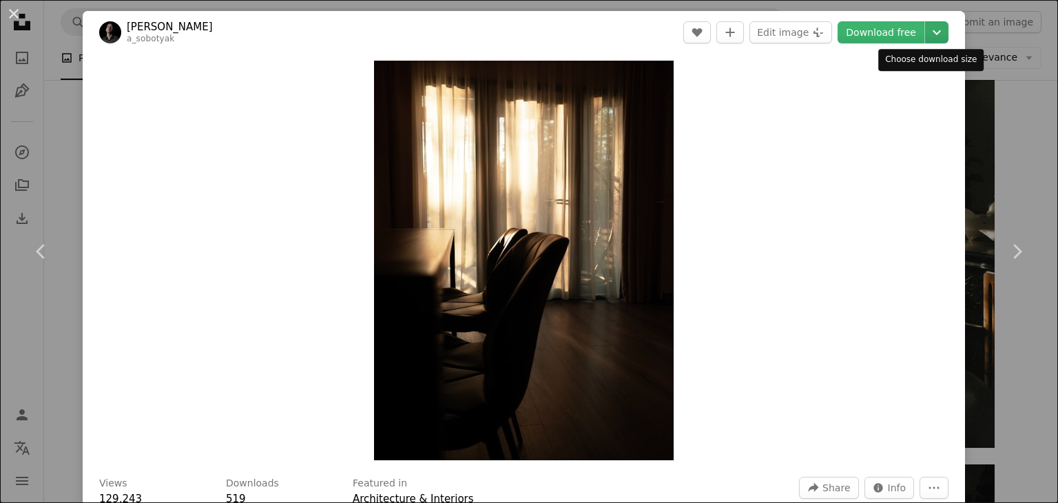
click at [926, 29] on icon "Chevron down" at bounding box center [937, 32] width 22 height 17
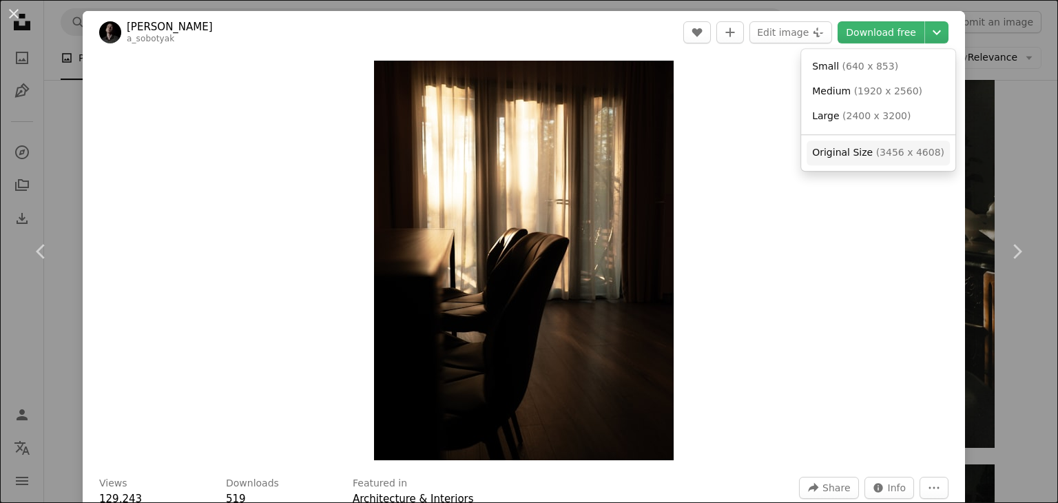
click at [858, 151] on span "Original Size" at bounding box center [842, 152] width 61 height 11
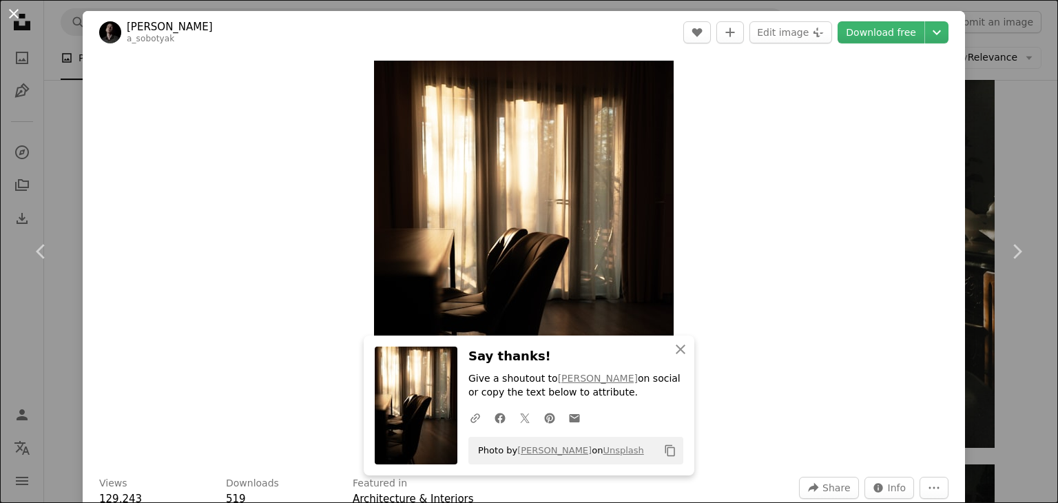
click at [17, 22] on button "An X shape" at bounding box center [14, 14] width 17 height 17
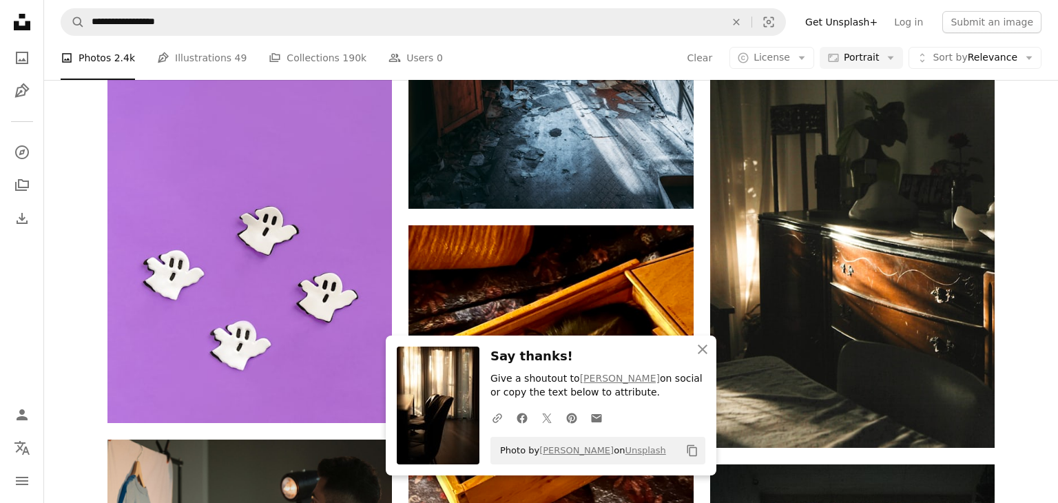
click at [17, 12] on icon "Unsplash logo Unsplash Home" at bounding box center [22, 22] width 28 height 28
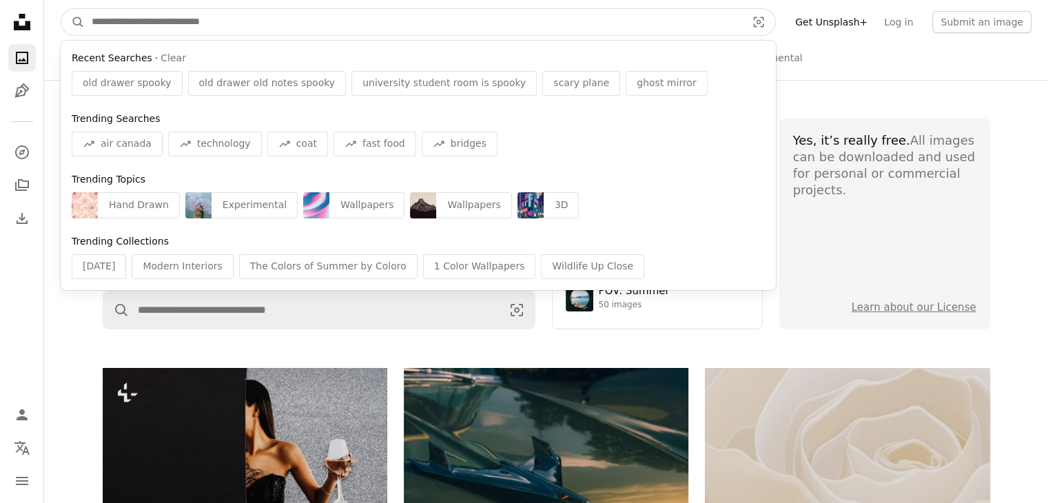
paste input "**********"
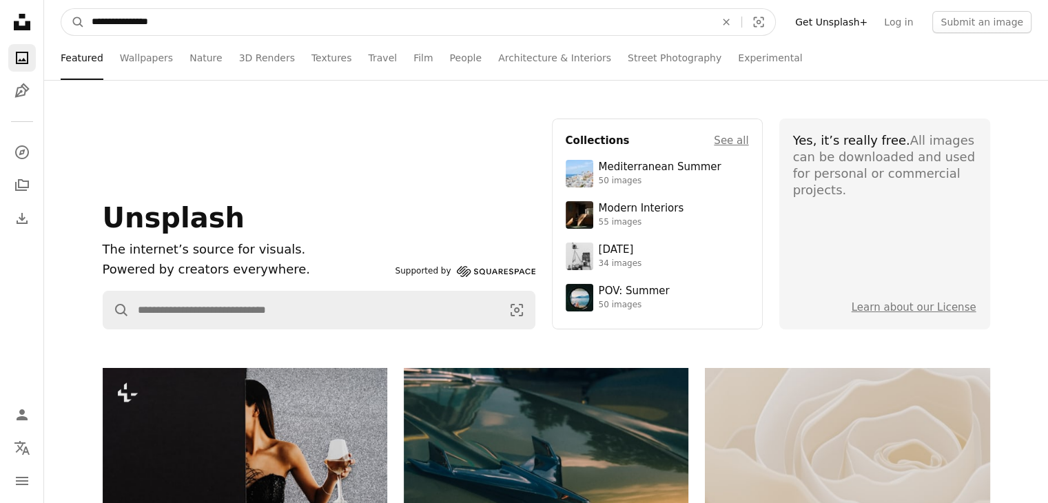
type input "**********"
click at [61, 9] on button "A magnifying glass" at bounding box center [72, 22] width 23 height 26
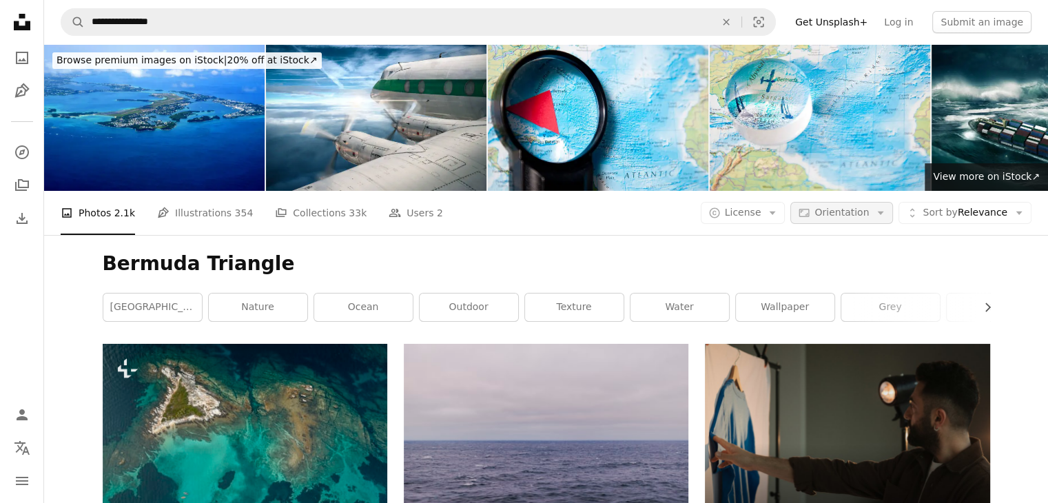
click at [854, 213] on span "Orientation" at bounding box center [841, 212] width 54 height 11
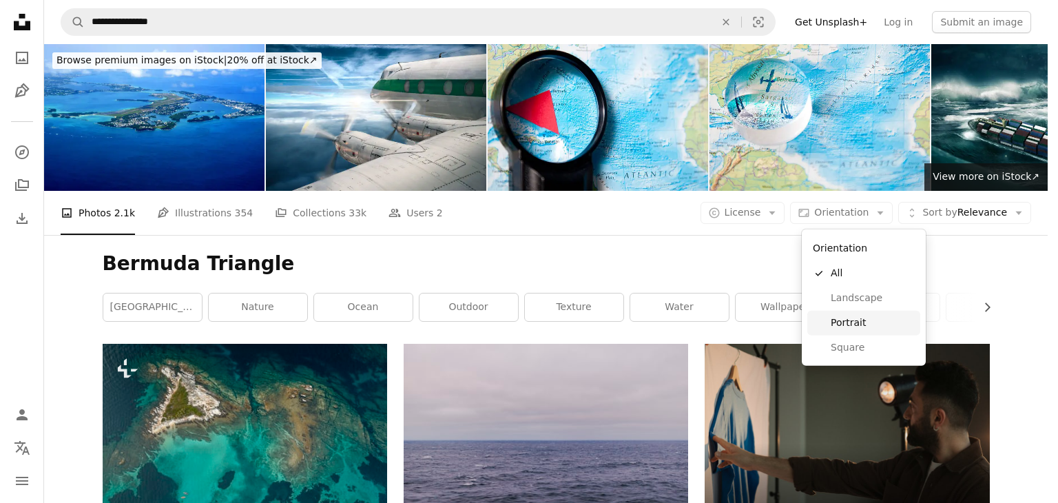
click at [856, 320] on span "Portrait" at bounding box center [873, 323] width 84 height 14
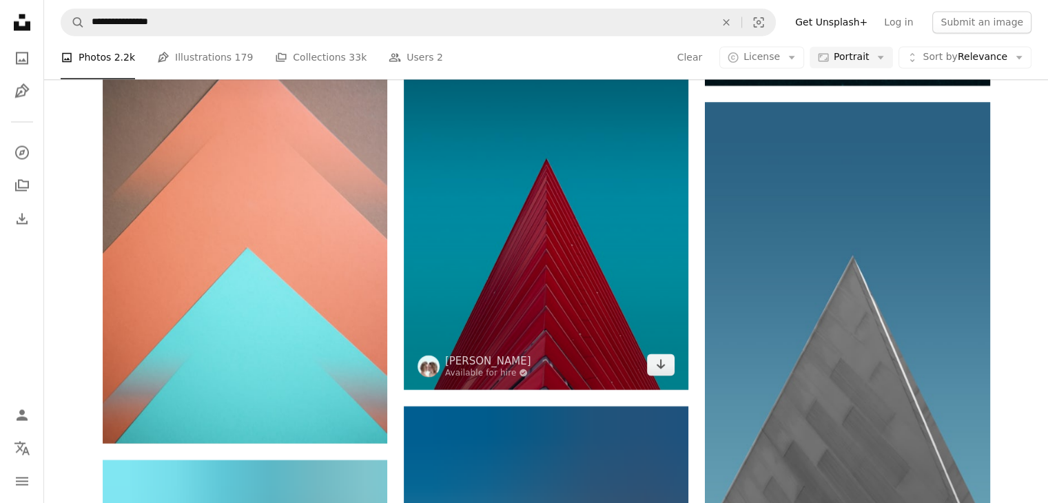
scroll to position [2549, 0]
